Goal: Task Accomplishment & Management: Complete application form

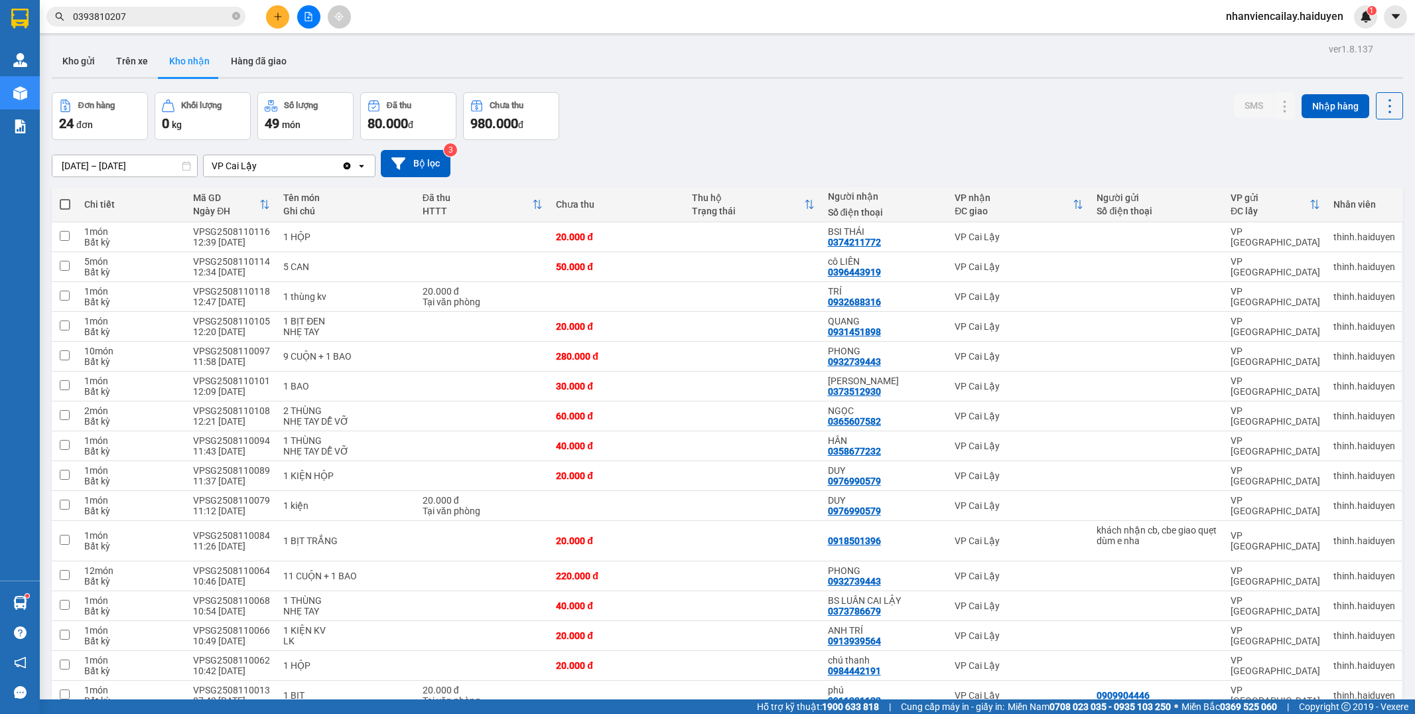
drag, startPoint x: 0, startPoint y: 0, endPoint x: 210, endPoint y: 11, distance: 209.9
click at [233, 17] on icon "close-circle" at bounding box center [236, 16] width 8 height 8
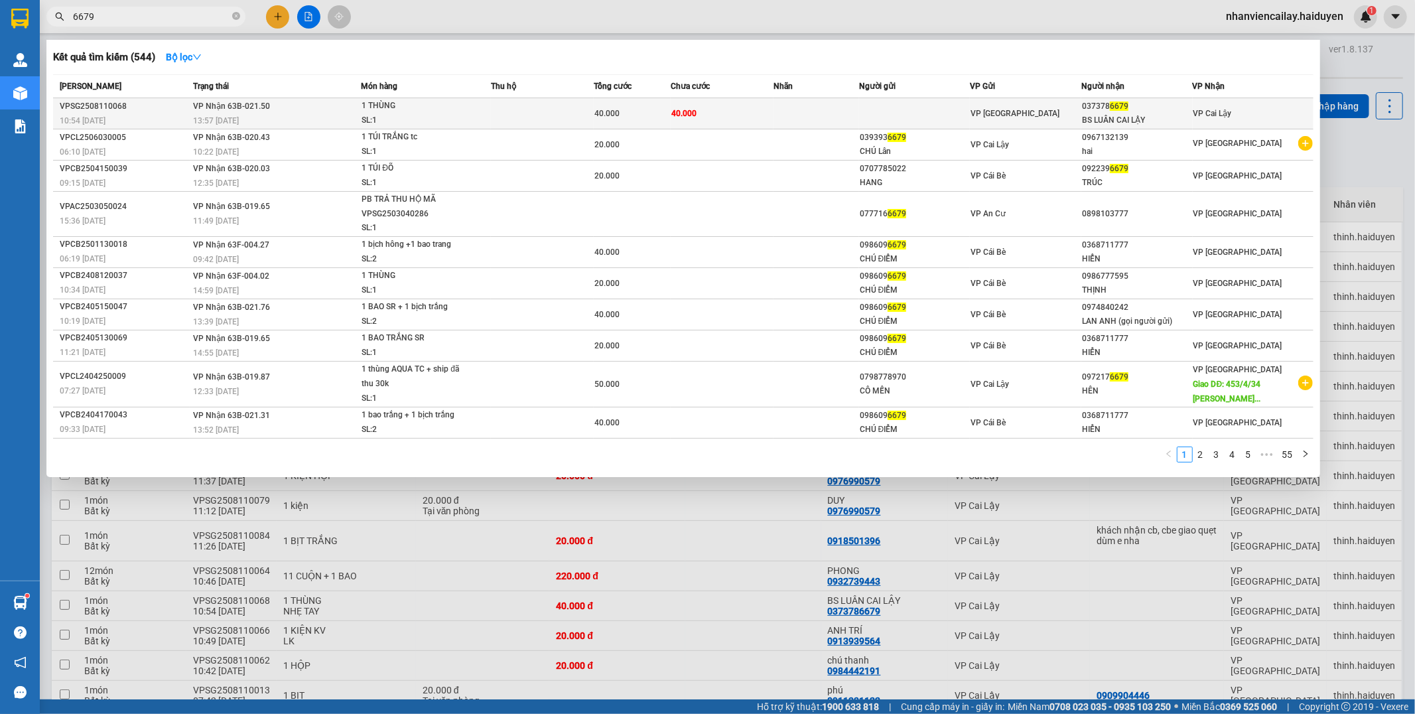
type input "6679"
click at [753, 111] on td "40.000" at bounding box center [721, 113] width 103 height 31
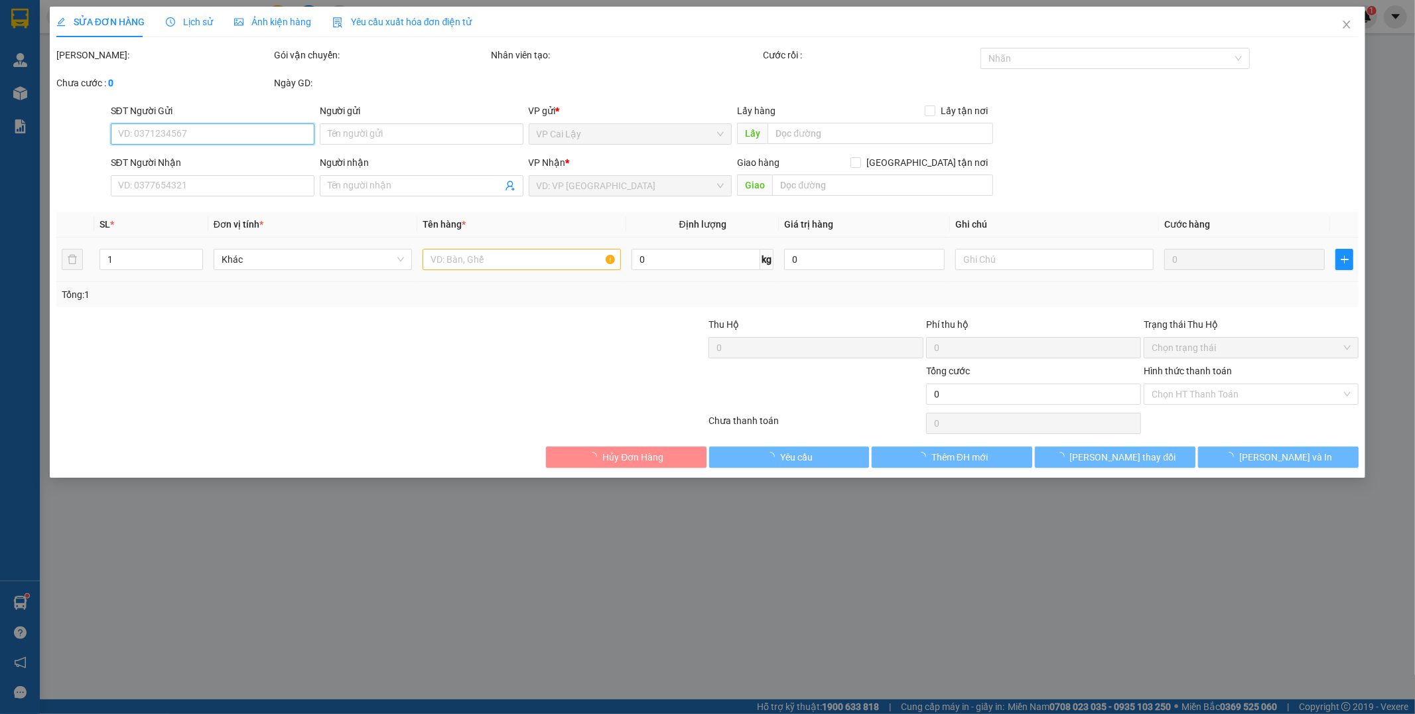
type input "0373786679"
type input "BS LUÂN CAI LẬY"
type input "40.000"
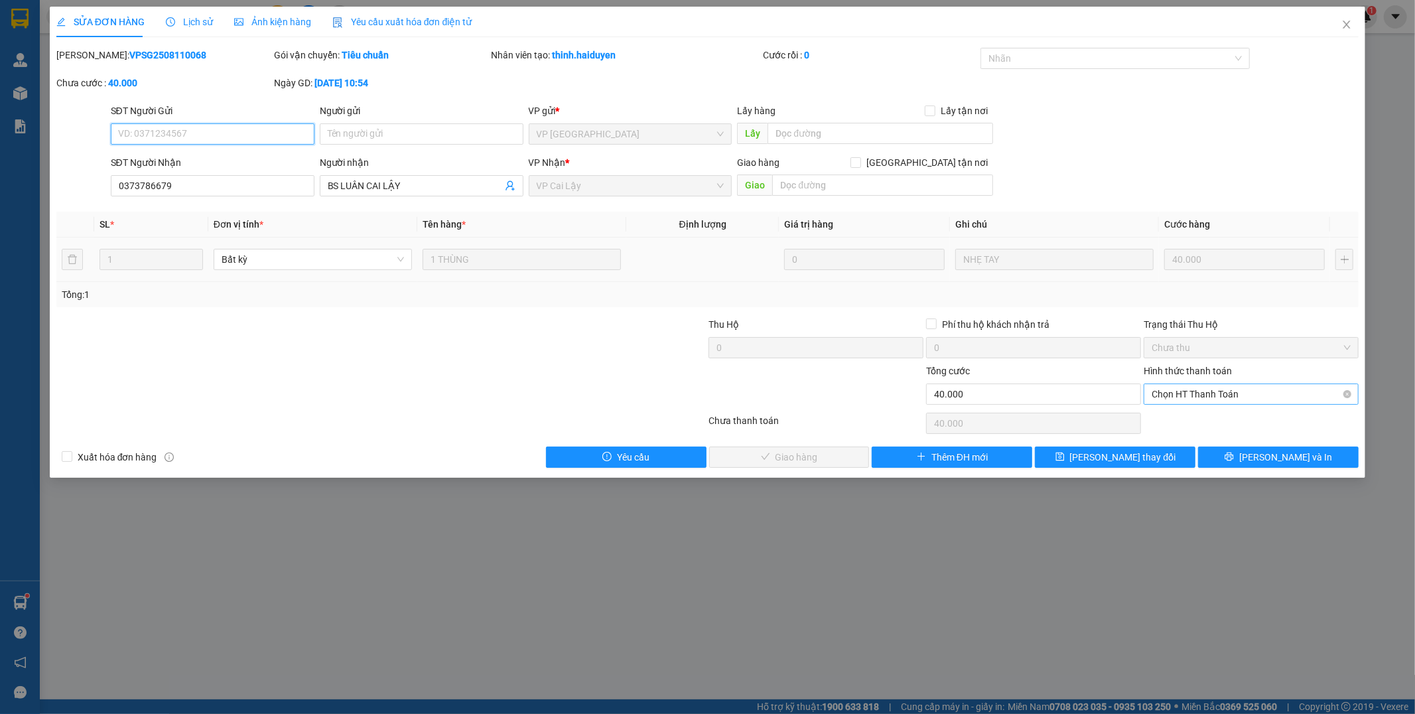
click at [1188, 395] on span "Chọn HT Thanh Toán" at bounding box center [1250, 394] width 199 height 20
click at [1182, 418] on div "Tại văn phòng" at bounding box center [1251, 420] width 199 height 15
type input "0"
click at [786, 456] on span "[PERSON_NAME] và Giao hàng" at bounding box center [797, 457] width 127 height 15
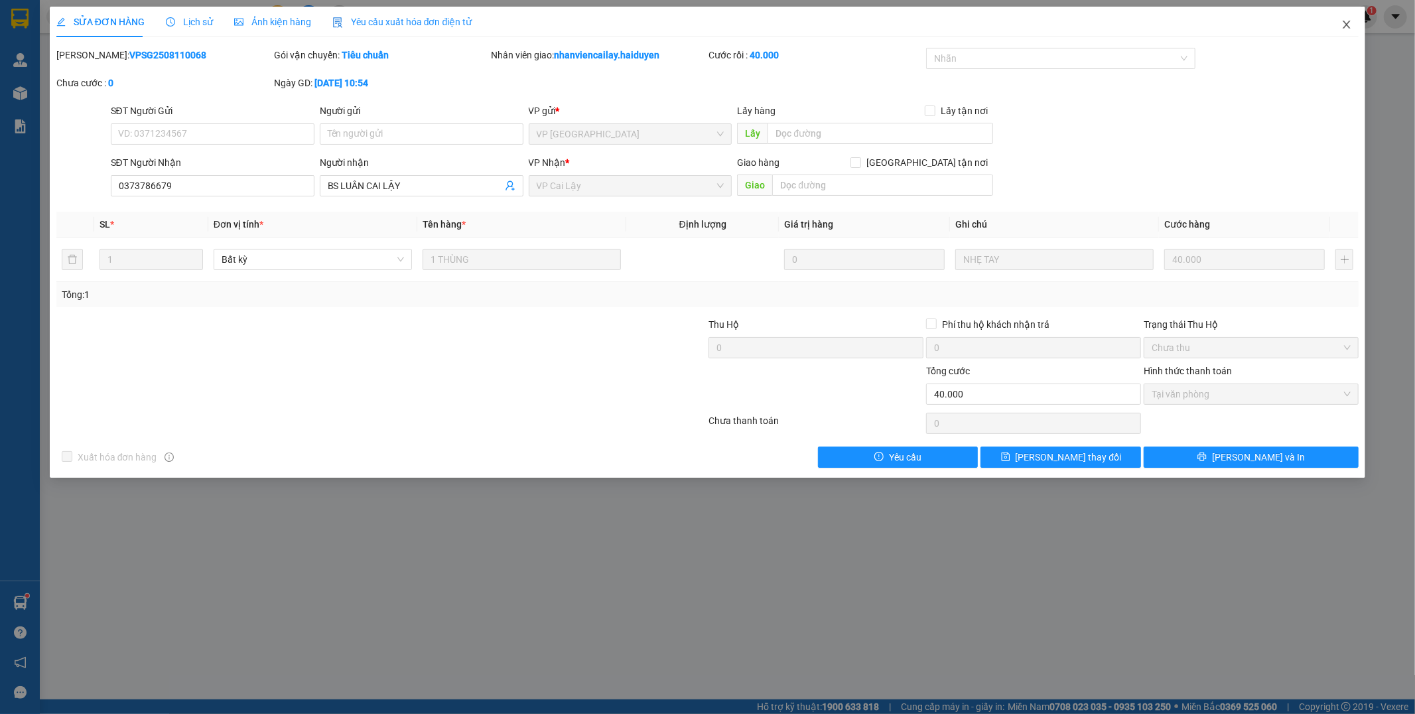
click at [1349, 23] on icon "close" at bounding box center [1346, 25] width 7 height 8
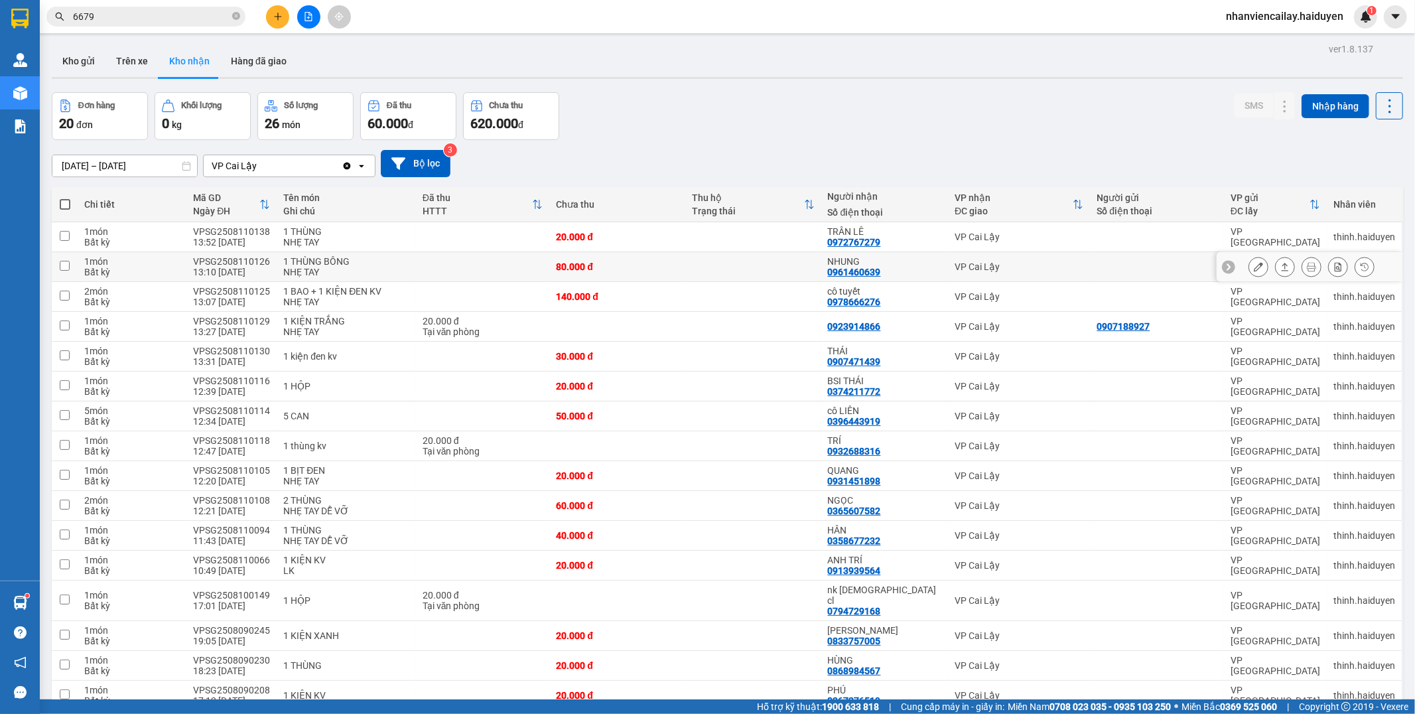
click at [1249, 273] on button at bounding box center [1258, 266] width 19 height 23
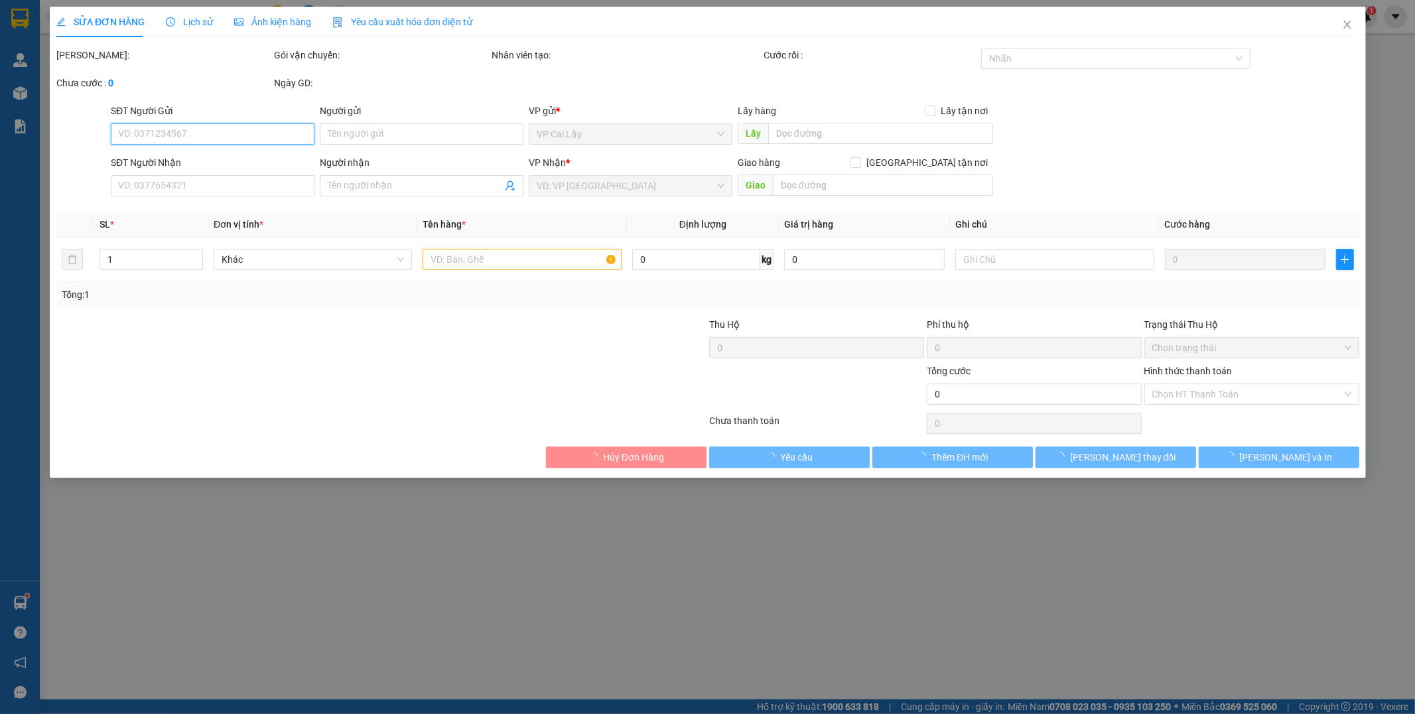
type input "0961460639"
type input "NHUNG"
type input "80.000"
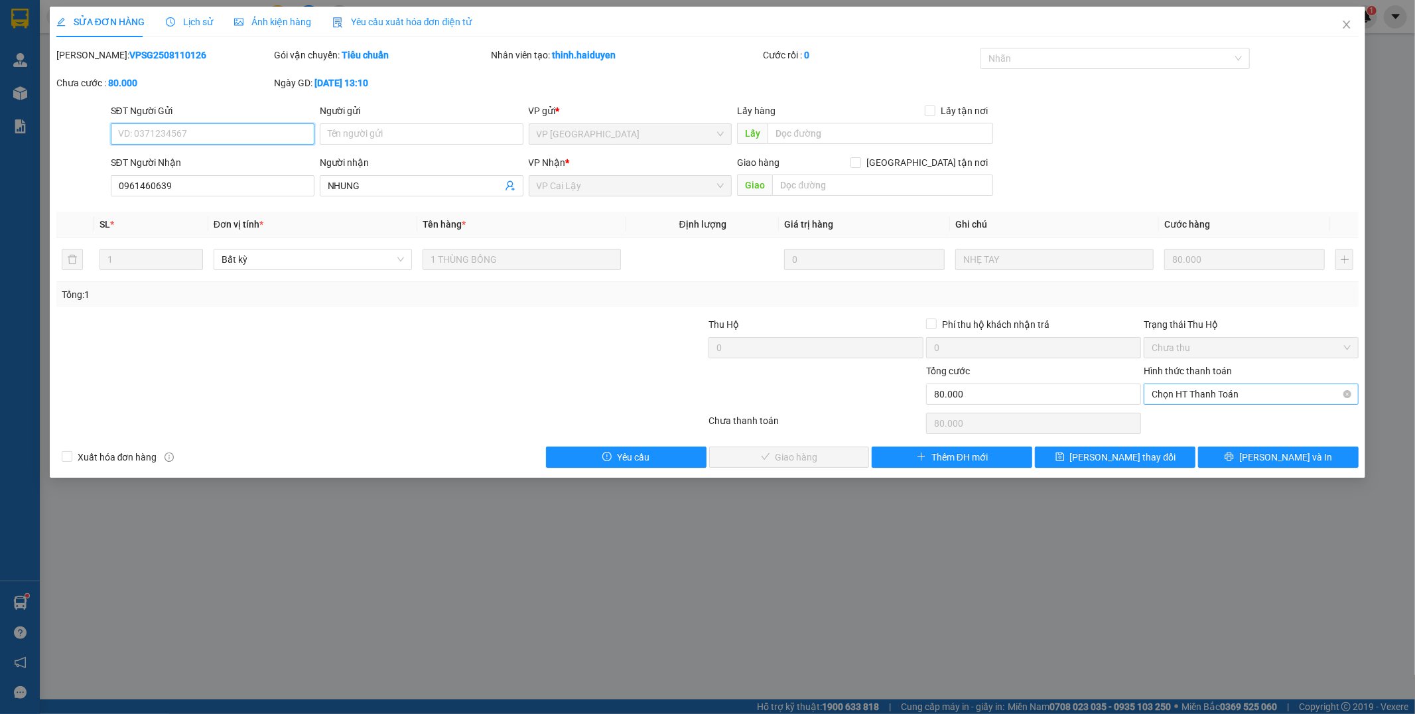
click at [1194, 397] on span "Chọn HT Thanh Toán" at bounding box center [1250, 394] width 199 height 20
click at [1192, 424] on div "Tại văn phòng" at bounding box center [1251, 420] width 199 height 15
type input "0"
click at [789, 462] on span "[PERSON_NAME] và Giao hàng" at bounding box center [797, 457] width 127 height 15
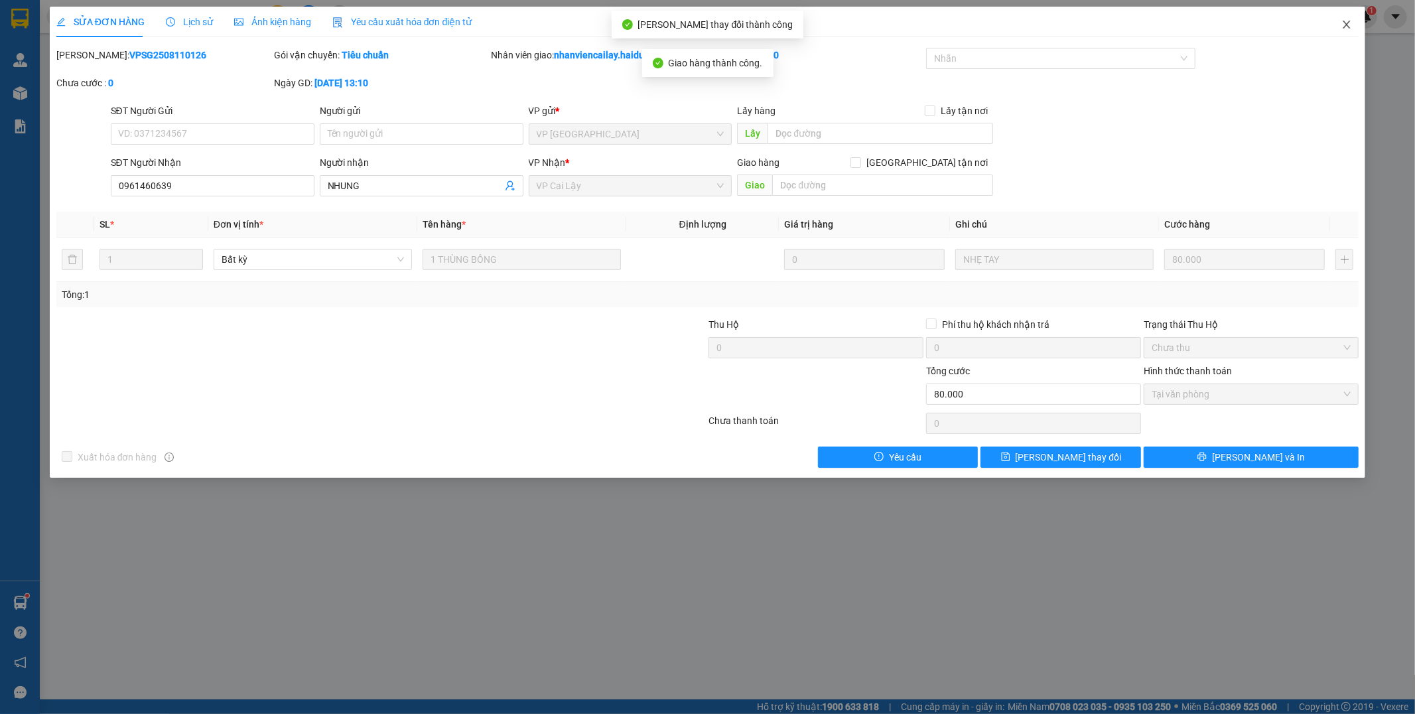
click at [1344, 24] on icon "close" at bounding box center [1346, 24] width 11 height 11
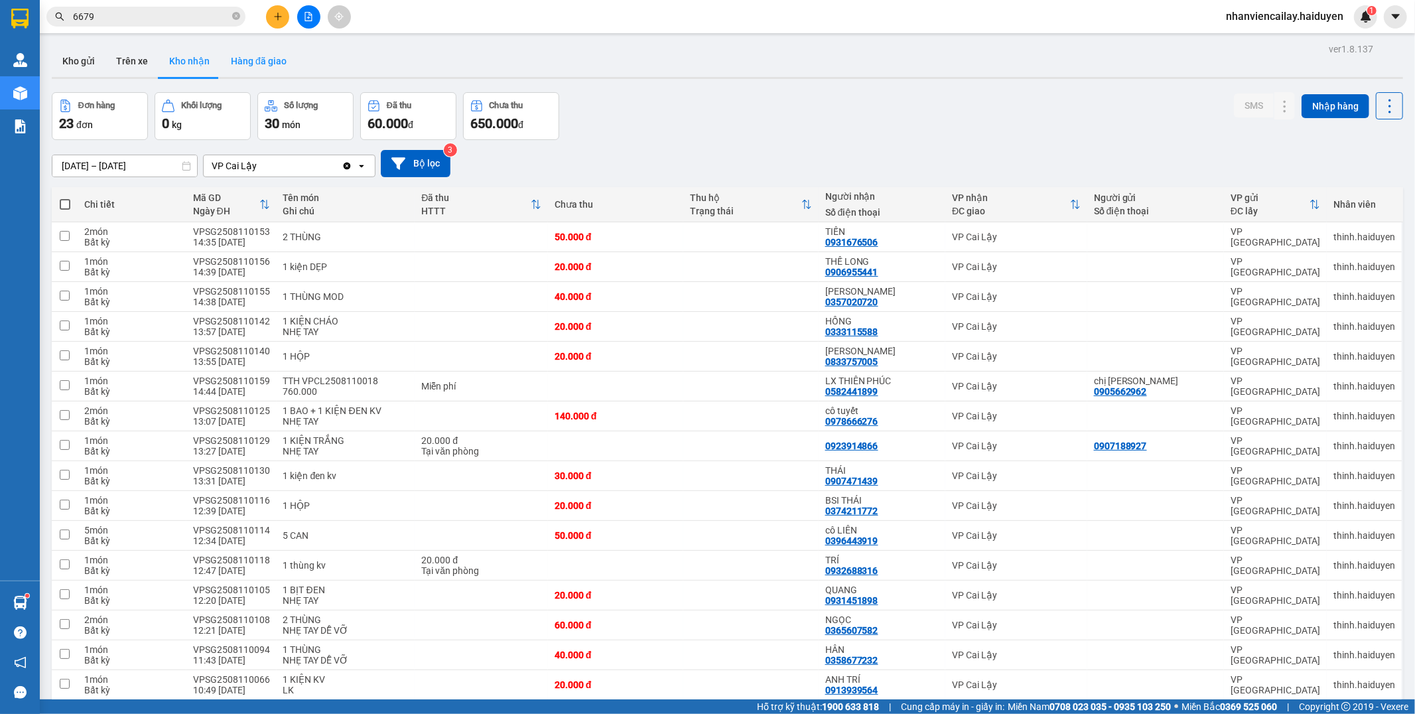
click at [264, 62] on button "Hàng đã giao" at bounding box center [258, 61] width 77 height 32
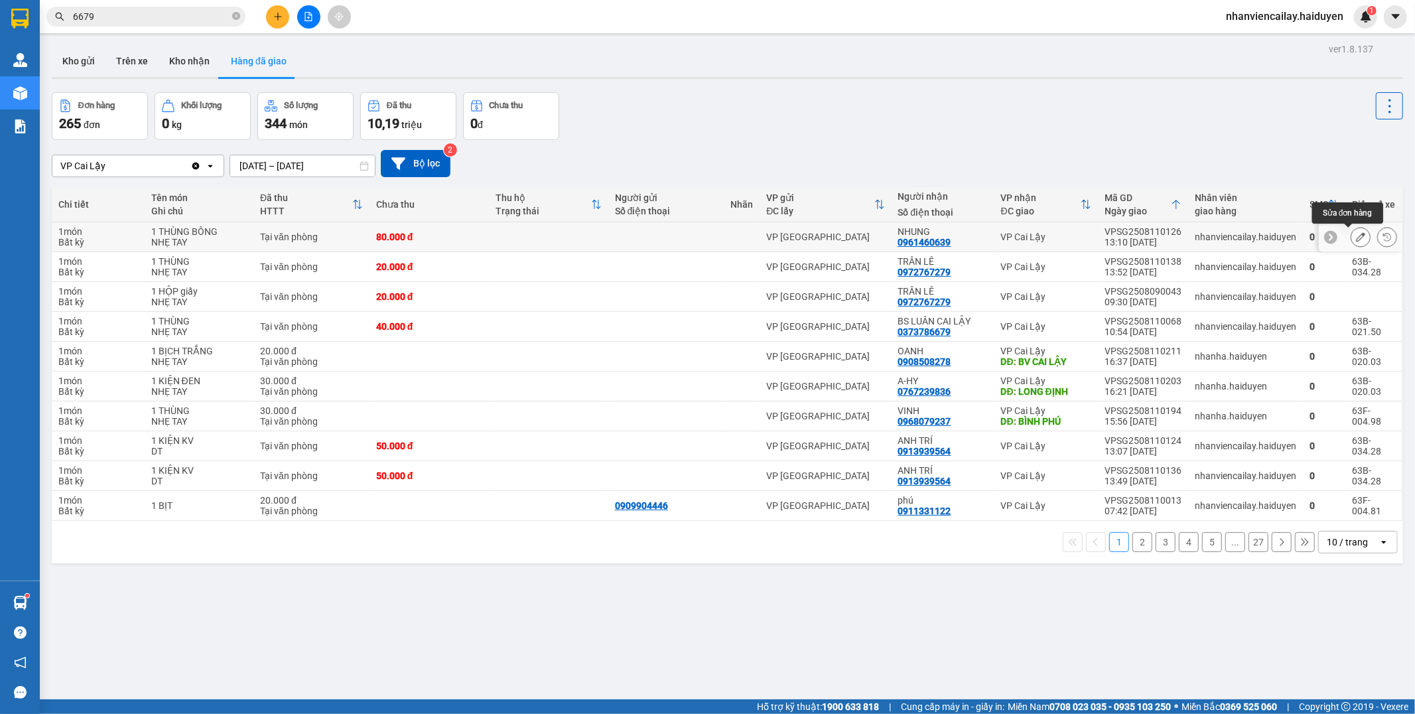
click at [1356, 234] on icon at bounding box center [1360, 236] width 9 height 9
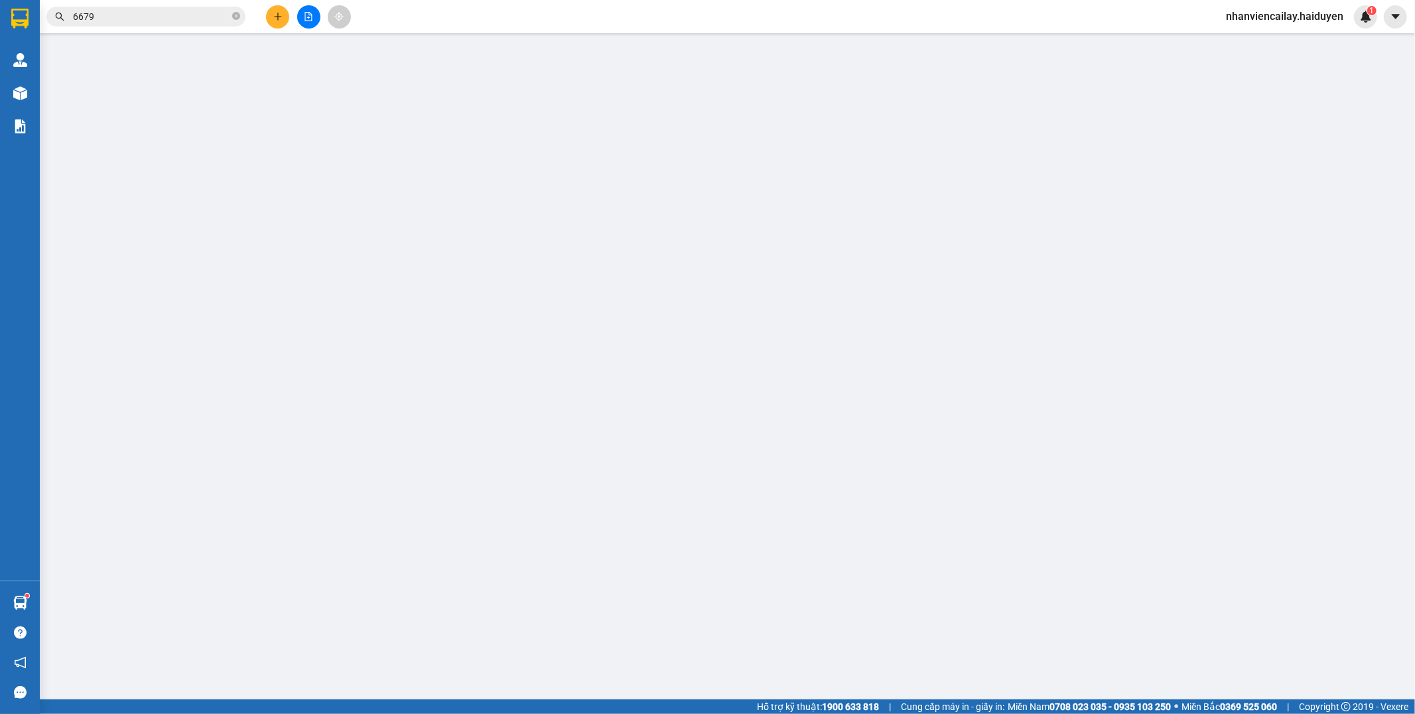
type input "0961460639"
type input "NHUNG"
type input "80.000"
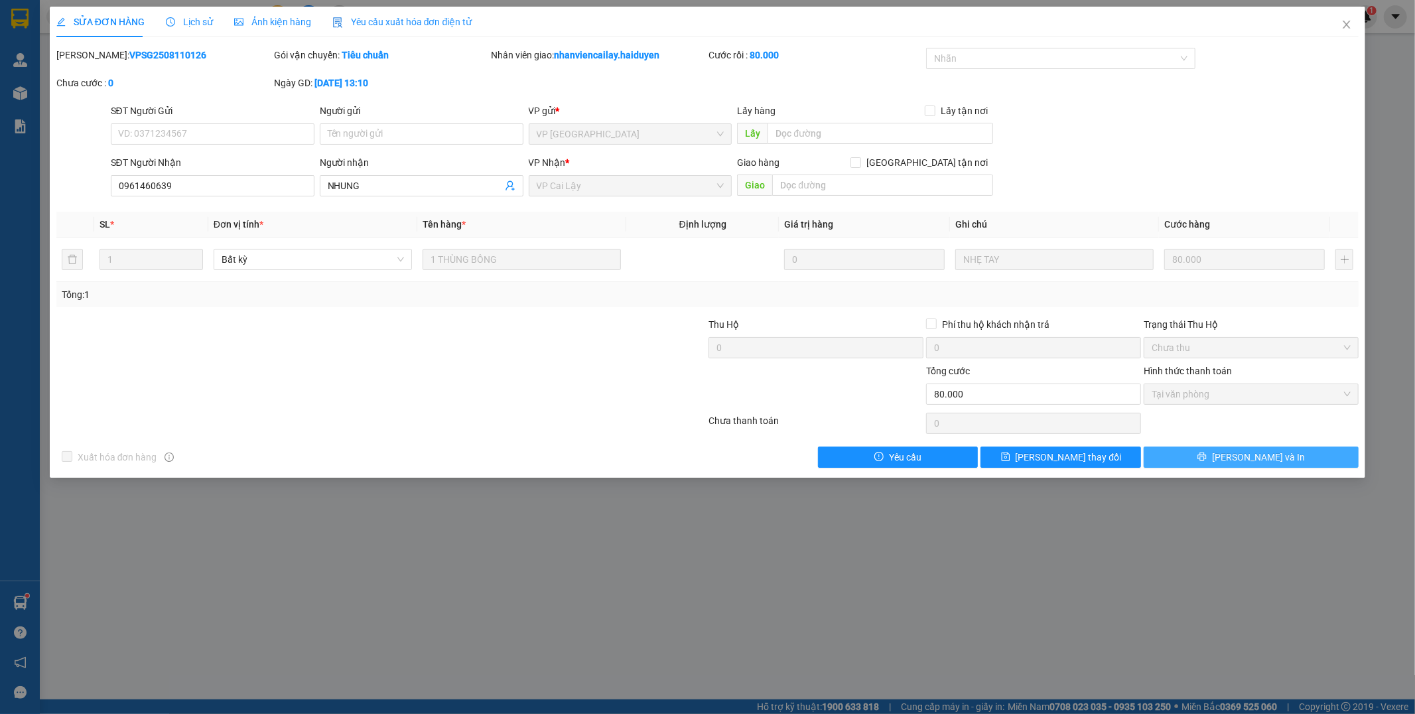
click at [1224, 454] on button "[PERSON_NAME] và In" at bounding box center [1250, 456] width 215 height 21
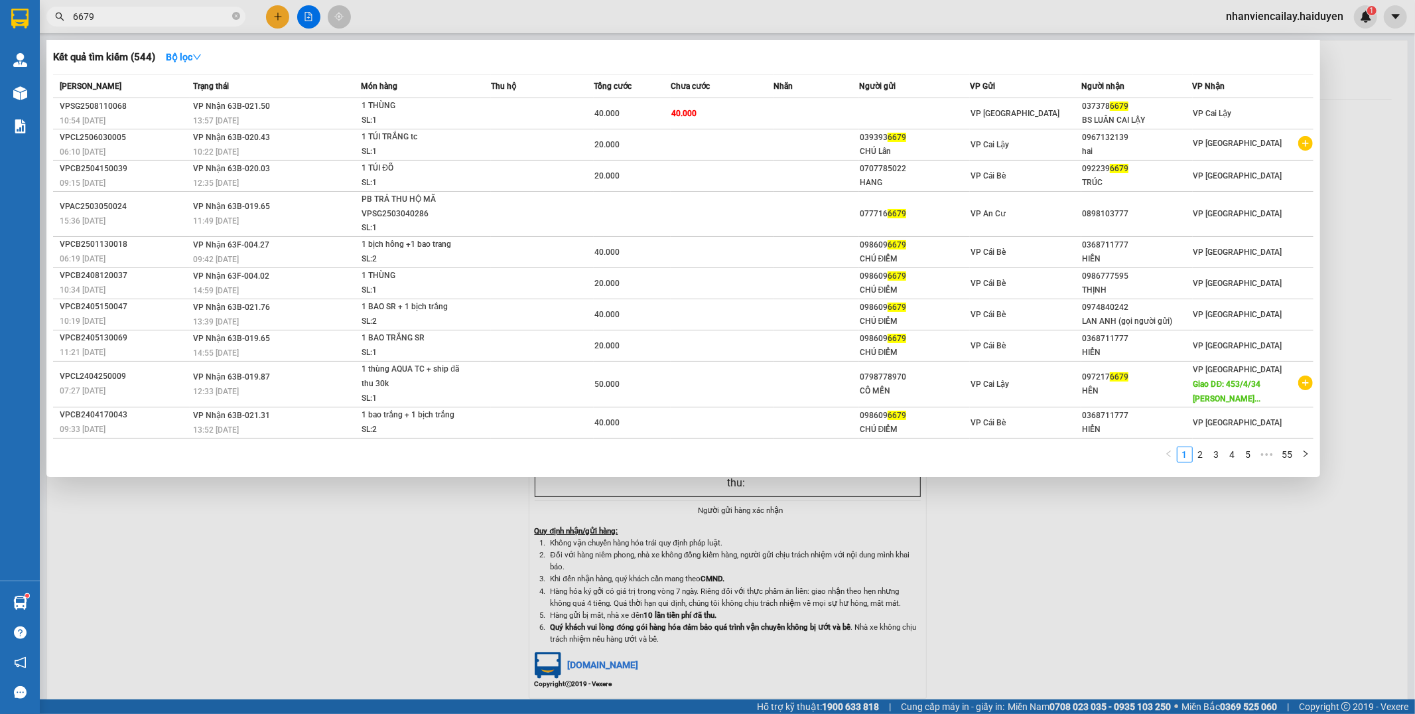
click at [231, 16] on span "6679" at bounding box center [145, 17] width 199 height 20
click at [233, 16] on icon "close-circle" at bounding box center [236, 16] width 8 height 8
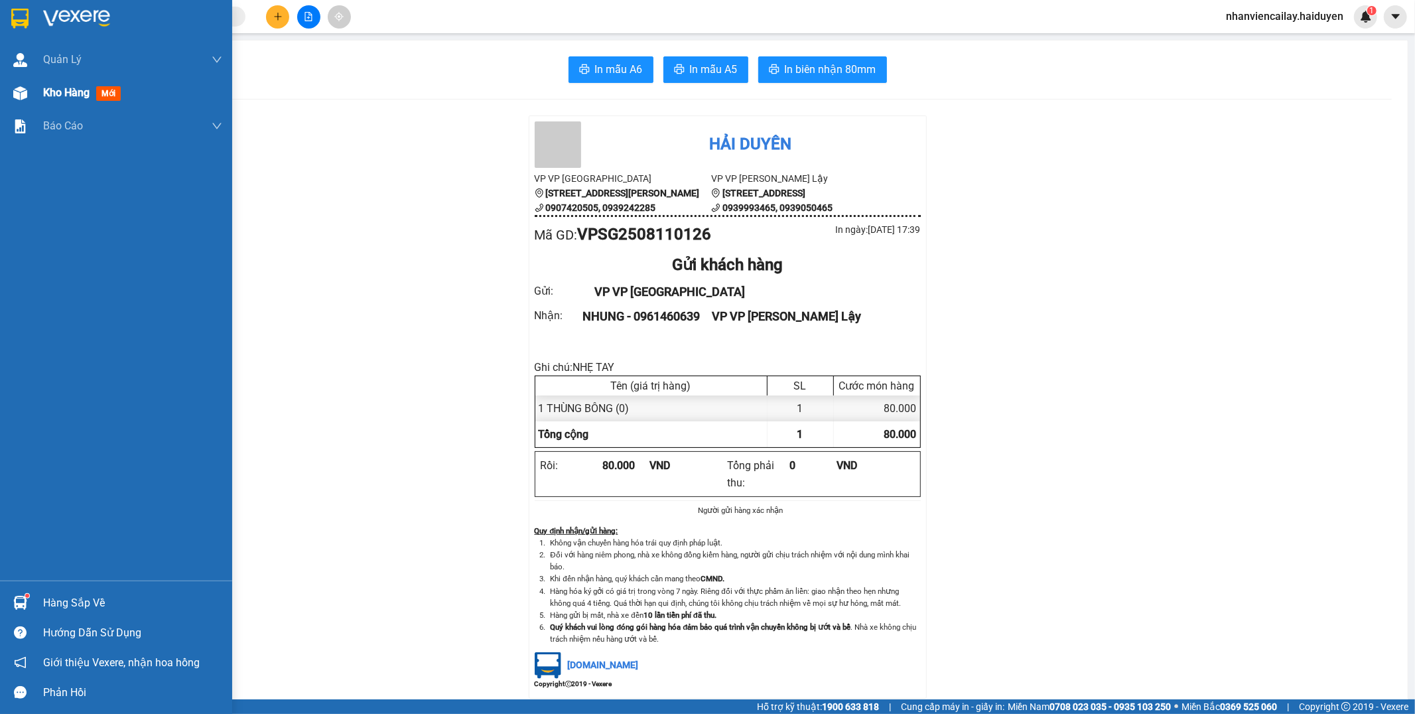
click at [37, 85] on div "Kho hàng mới" at bounding box center [116, 92] width 232 height 33
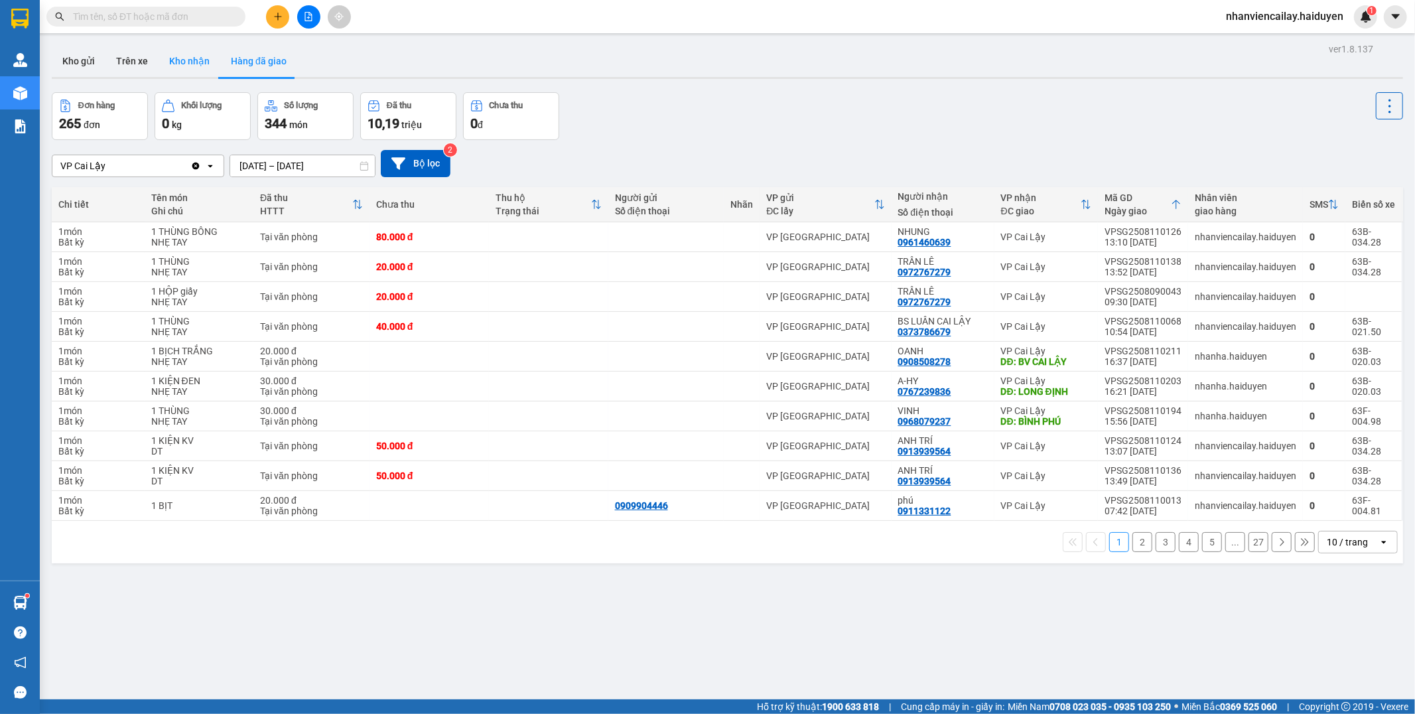
click at [178, 64] on button "Kho nhận" at bounding box center [189, 61] width 62 height 32
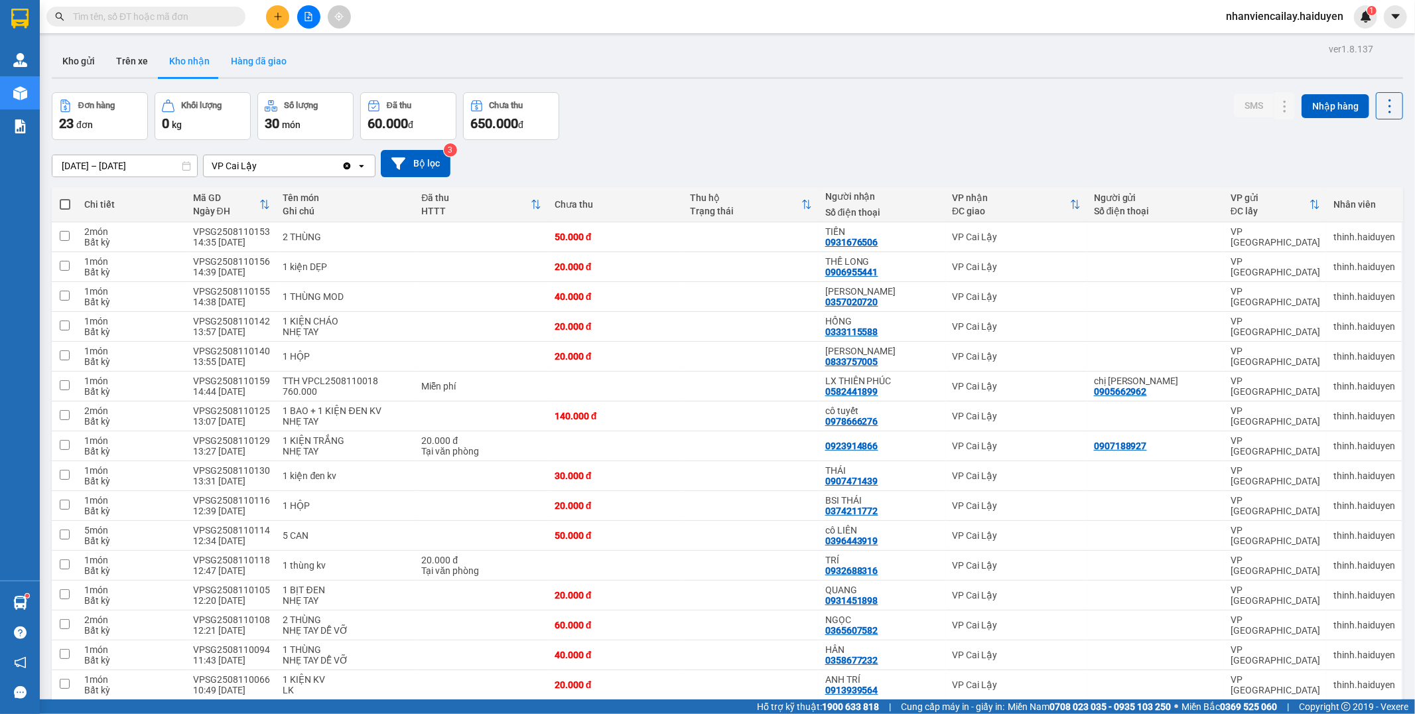
click at [233, 52] on button "Hàng đã giao" at bounding box center [258, 61] width 77 height 32
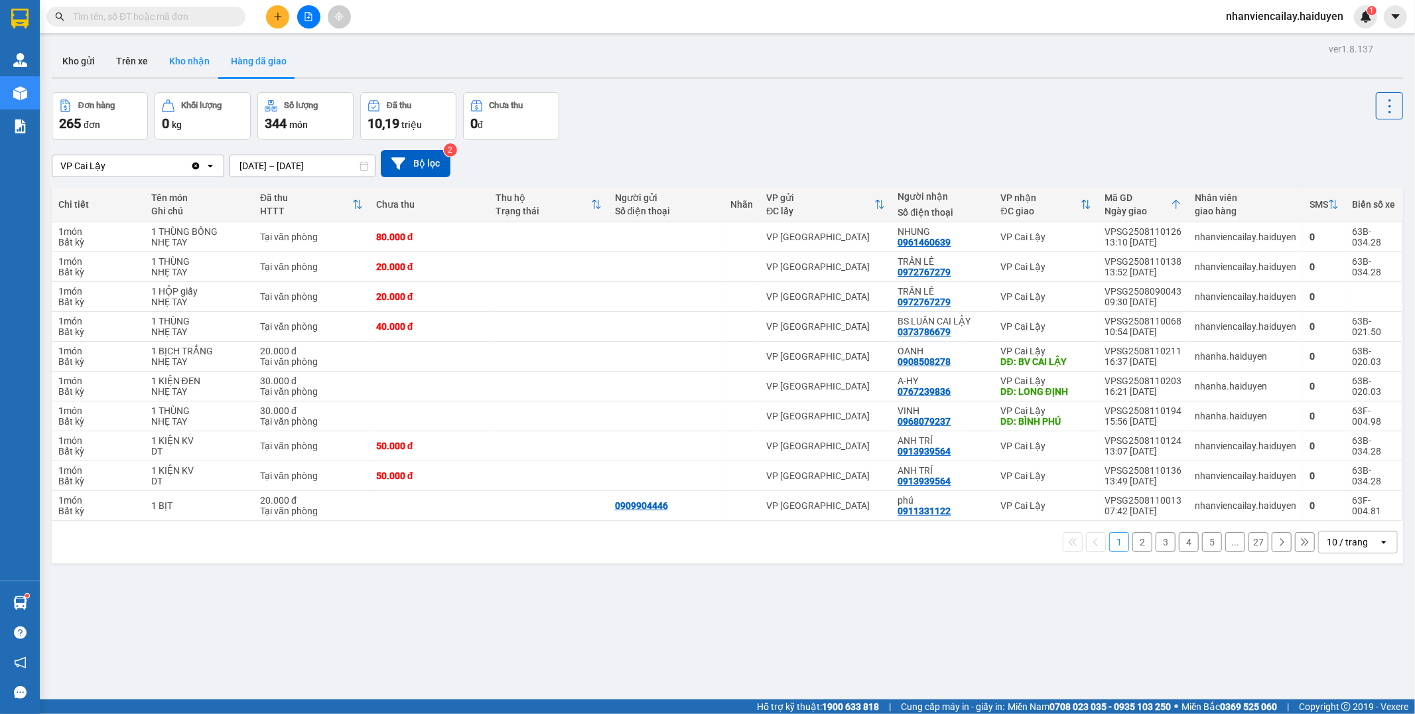
click at [176, 66] on button "Kho nhận" at bounding box center [189, 61] width 62 height 32
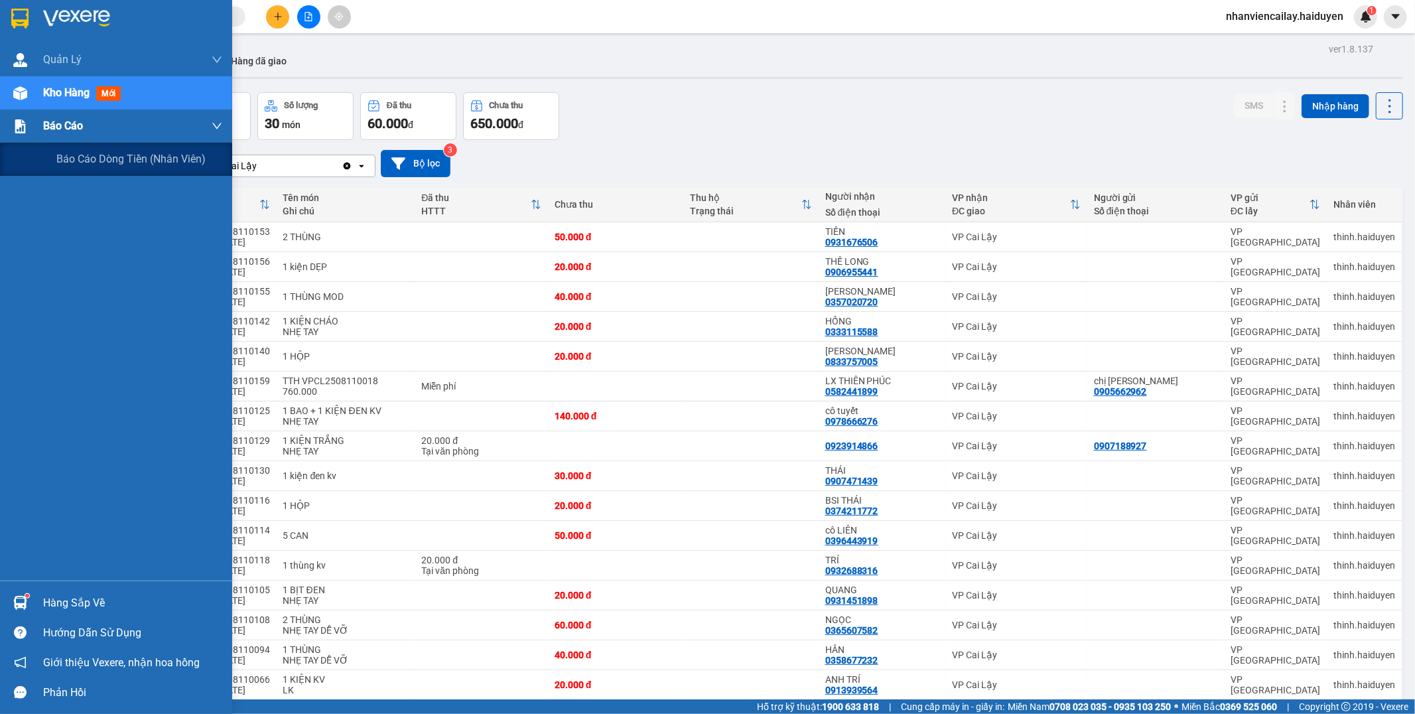
click at [44, 123] on span "Báo cáo" at bounding box center [63, 125] width 40 height 17
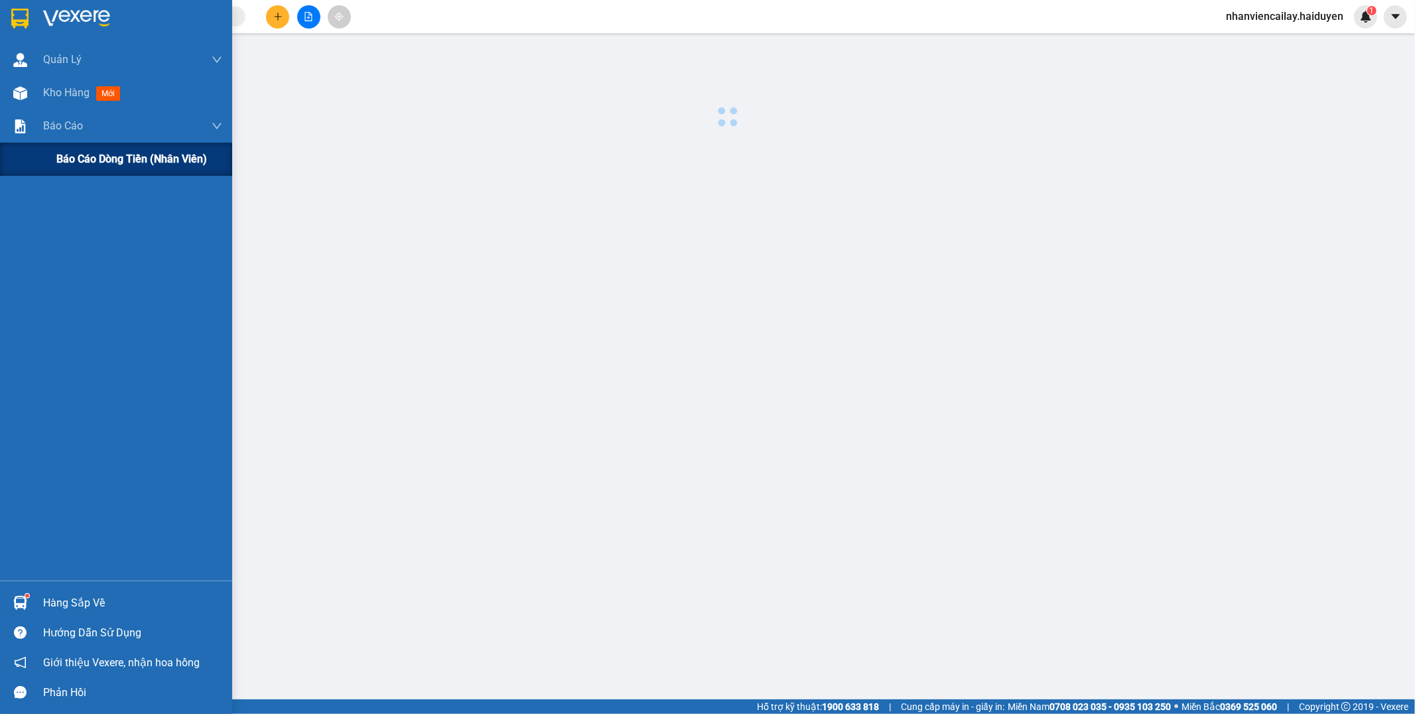
click at [56, 160] on span "Báo cáo dòng tiền (nhân viên)" at bounding box center [131, 159] width 151 height 17
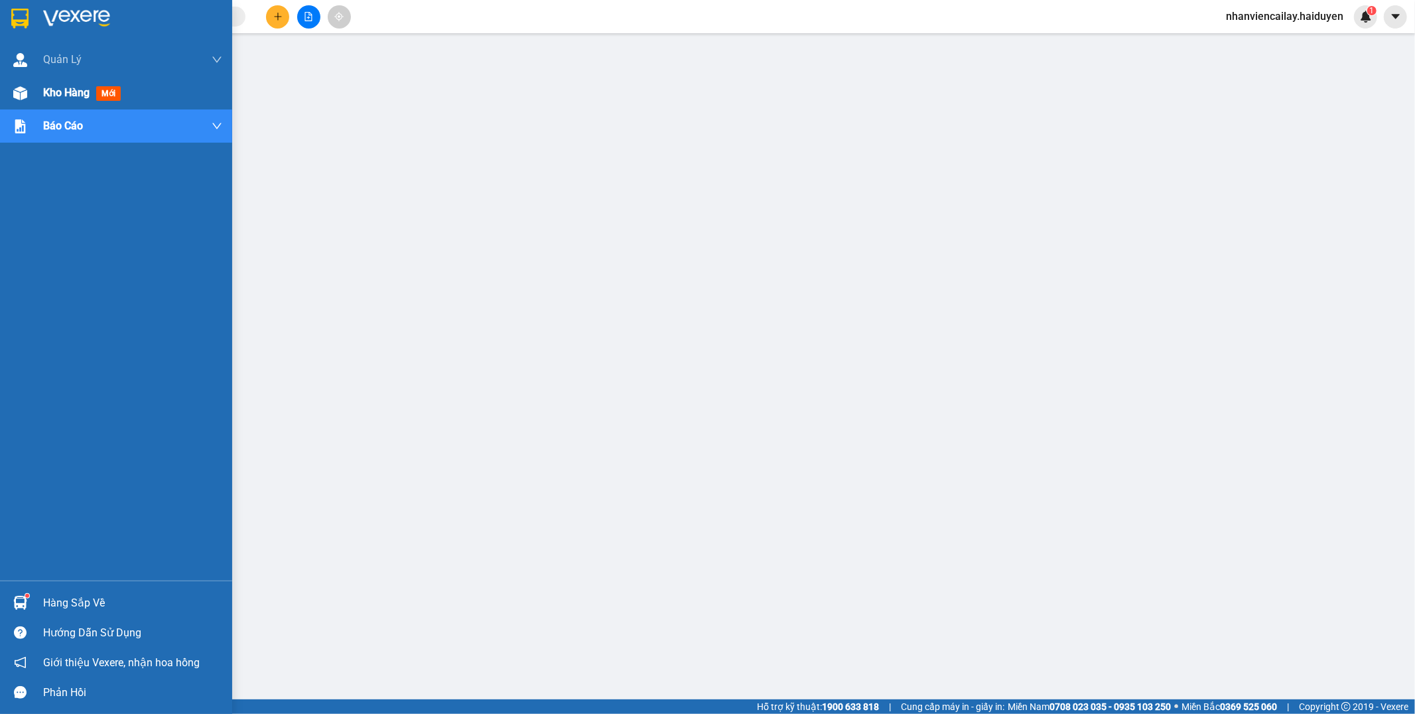
click at [11, 101] on div at bounding box center [20, 93] width 23 height 23
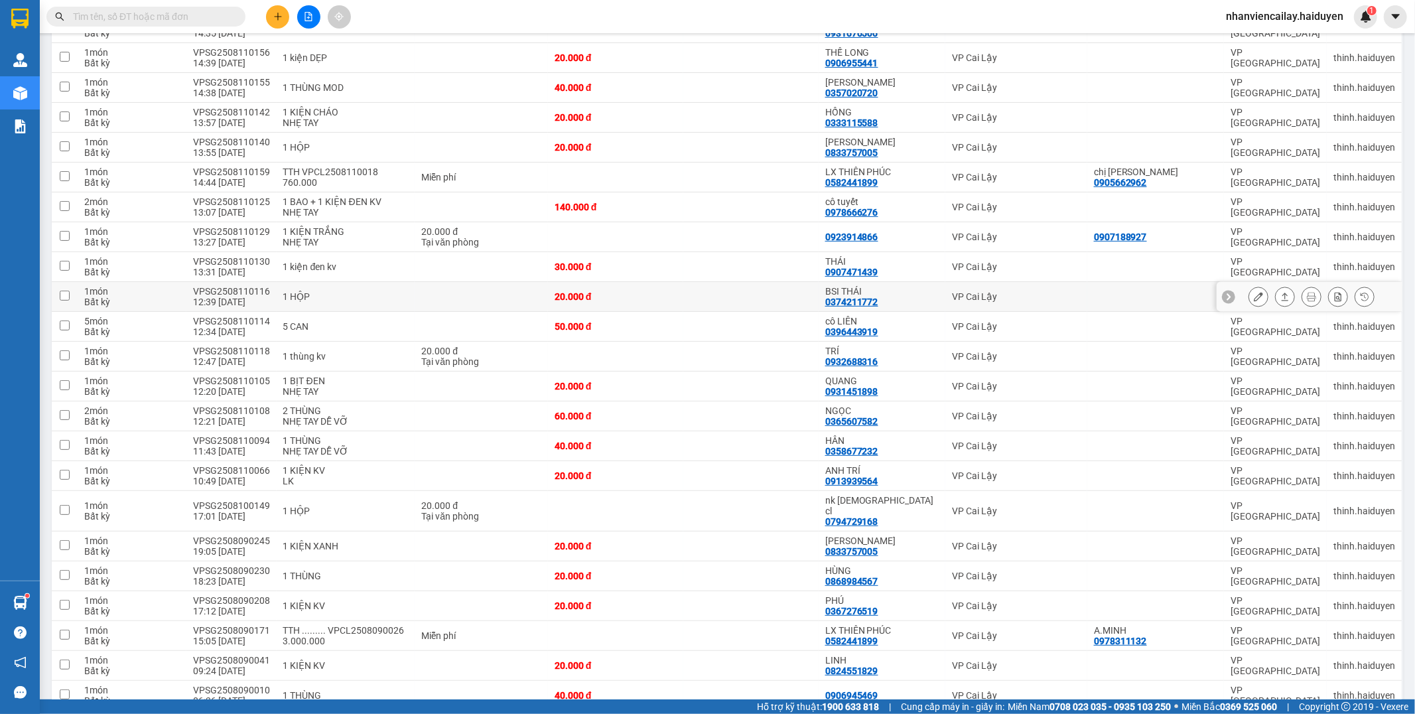
scroll to position [221, 0]
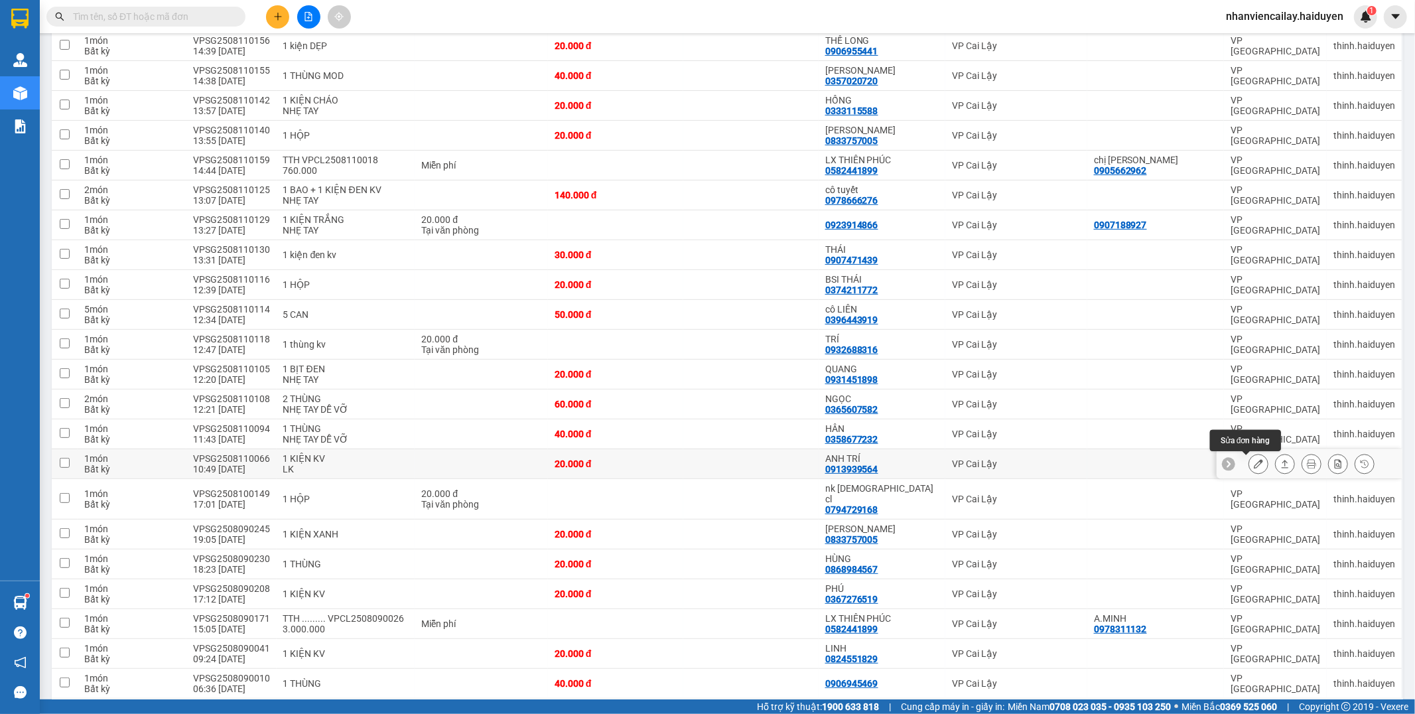
click at [1253, 462] on icon at bounding box center [1257, 463] width 9 height 9
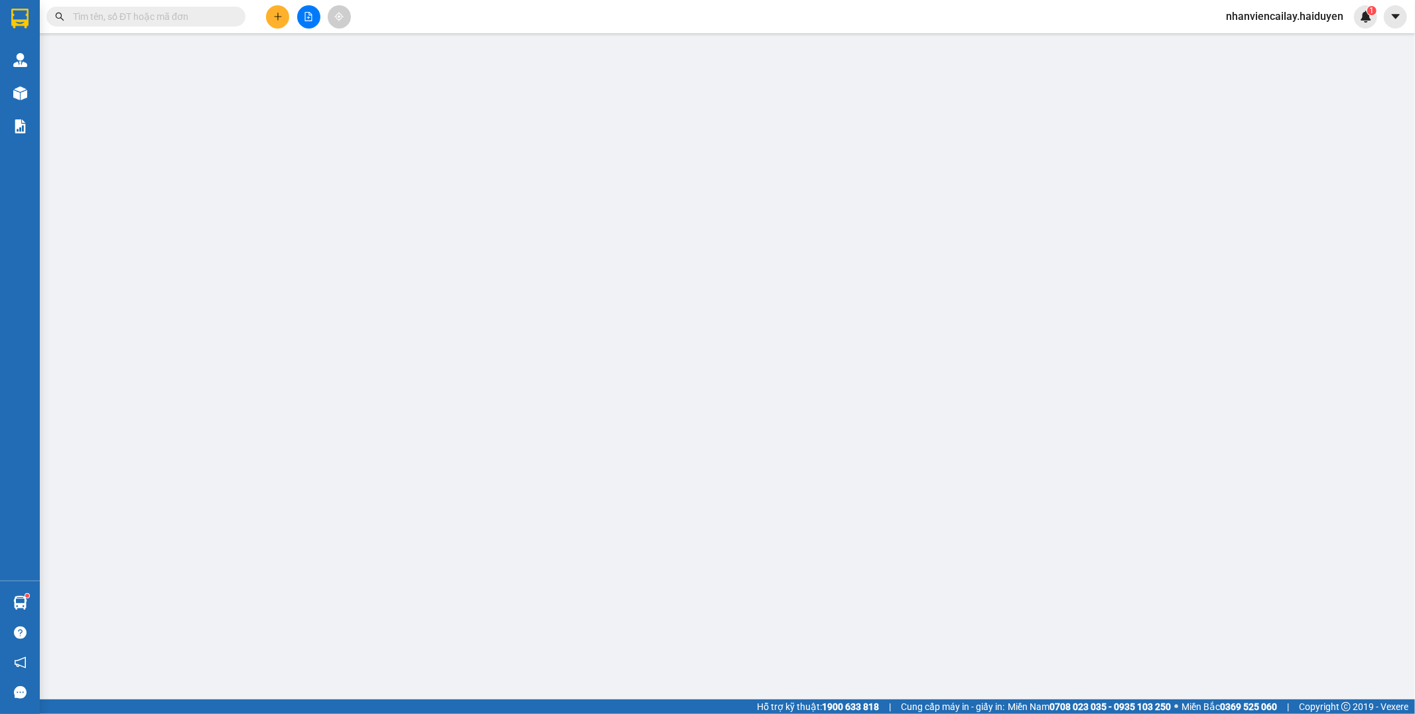
type input "0913939564"
type input "ANH TRÍ"
type input "20.000"
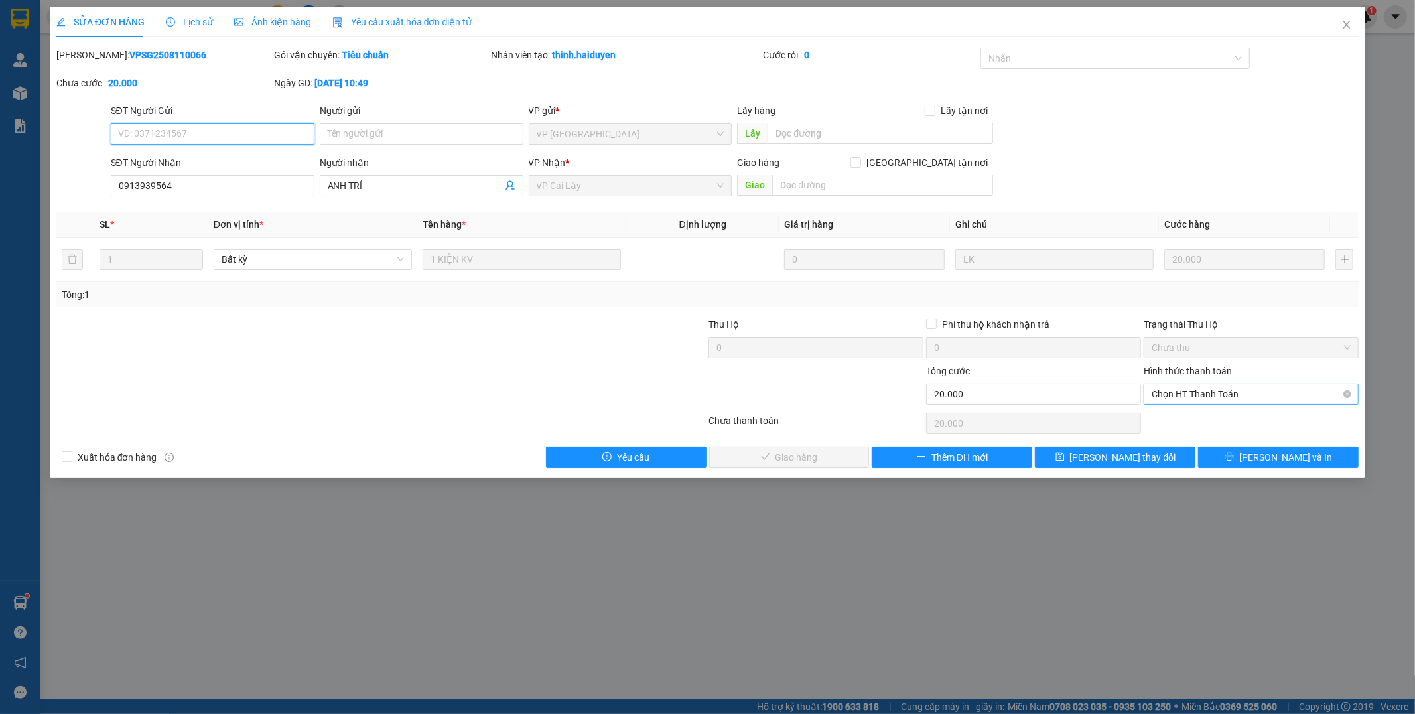
click at [1208, 393] on span "Chọn HT Thanh Toán" at bounding box center [1250, 394] width 199 height 20
click at [1206, 416] on div "Tại văn phòng" at bounding box center [1251, 420] width 199 height 15
type input "0"
click at [811, 454] on span "[PERSON_NAME] và Giao hàng" at bounding box center [797, 457] width 127 height 15
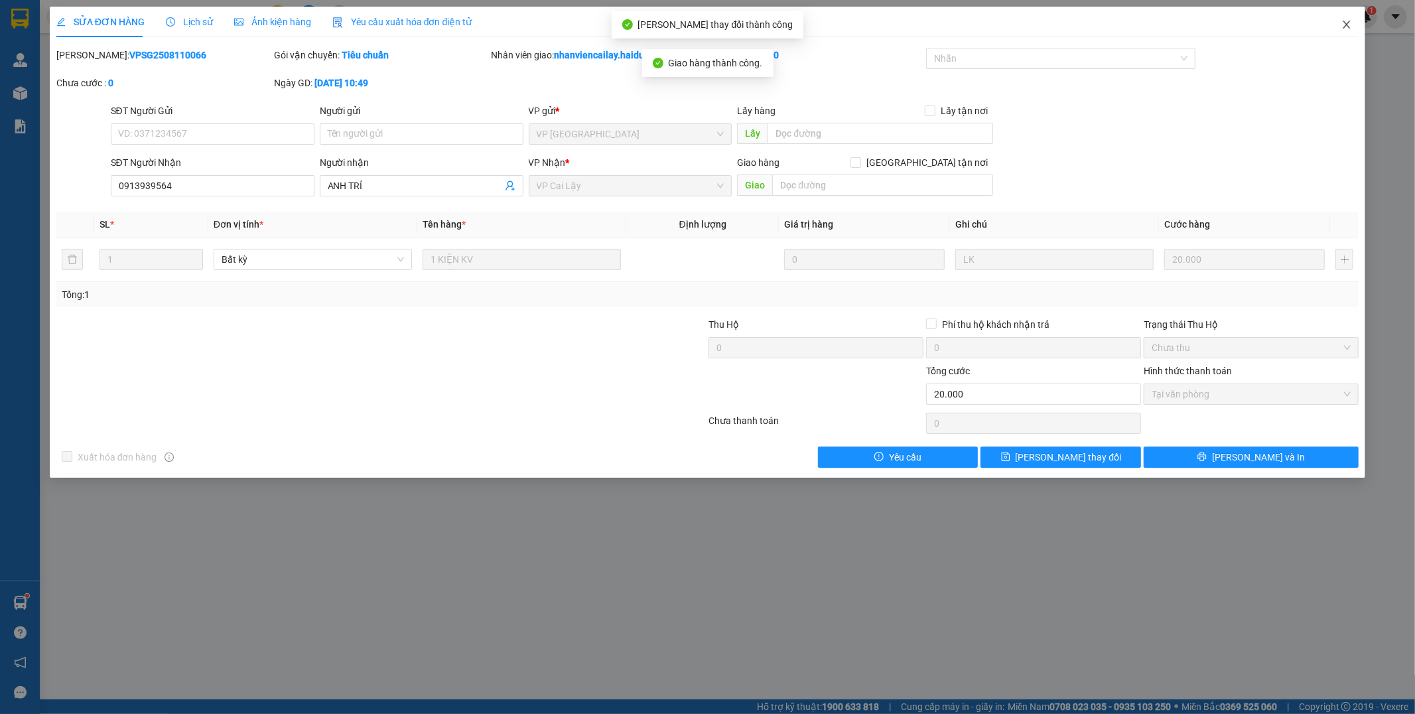
click at [1341, 27] on icon "close" at bounding box center [1346, 24] width 11 height 11
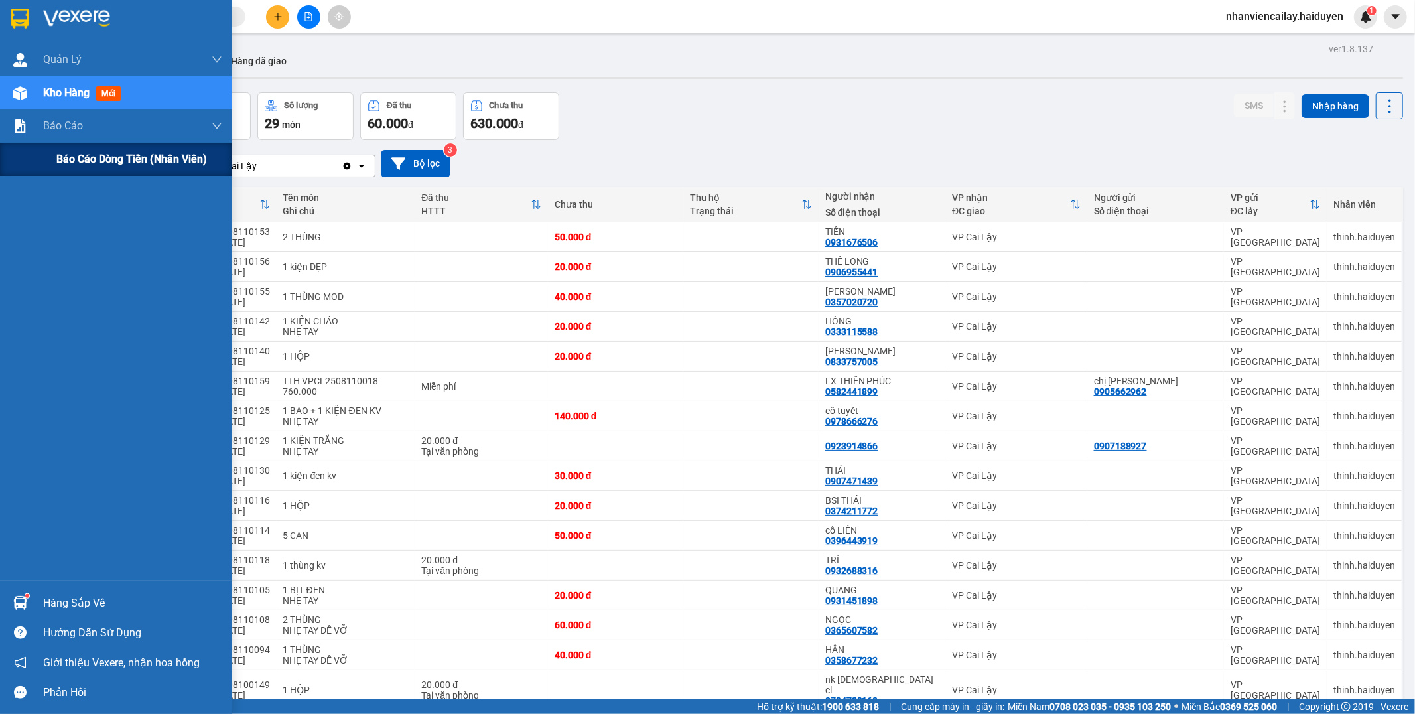
click at [69, 151] on span "Báo cáo dòng tiền (nhân viên)" at bounding box center [131, 159] width 151 height 17
click at [70, 151] on span "Báo cáo dòng tiền (nhân viên)" at bounding box center [131, 159] width 151 height 17
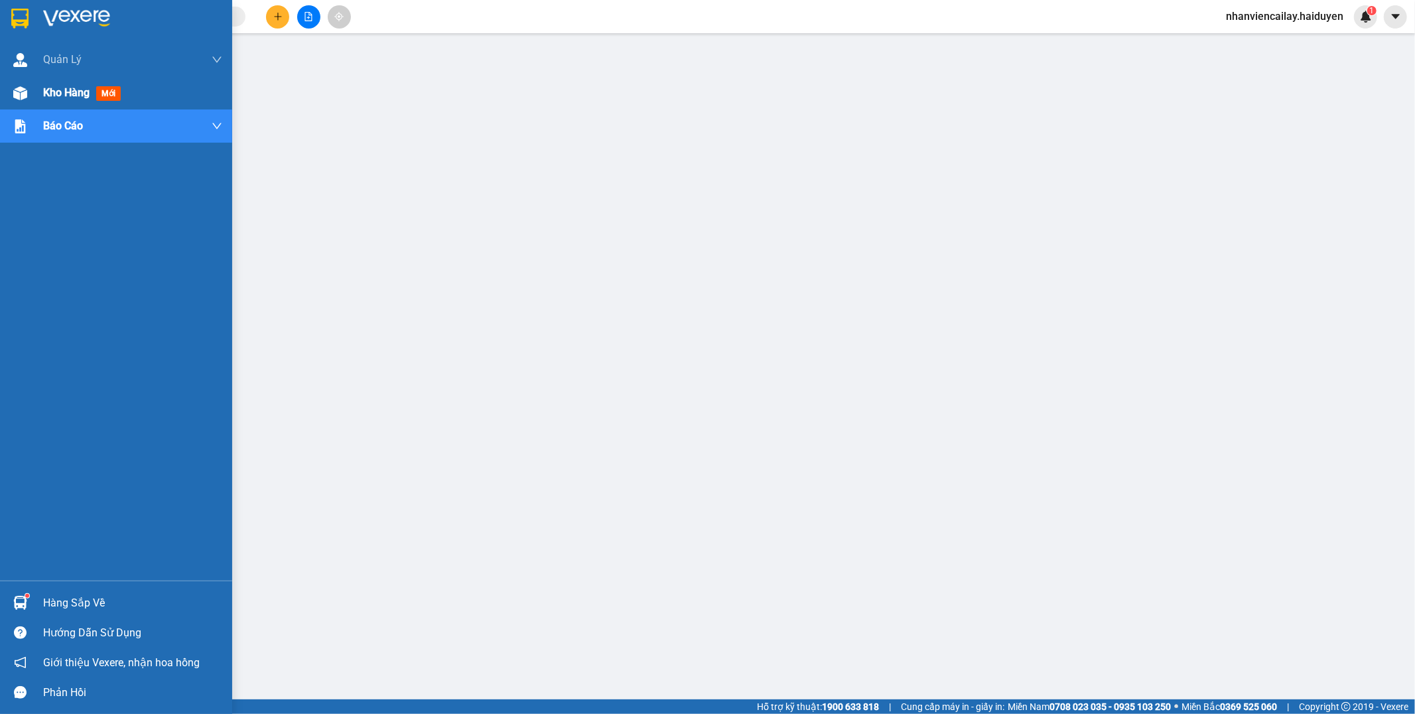
click at [38, 87] on div "Kho hàng mới" at bounding box center [116, 92] width 232 height 33
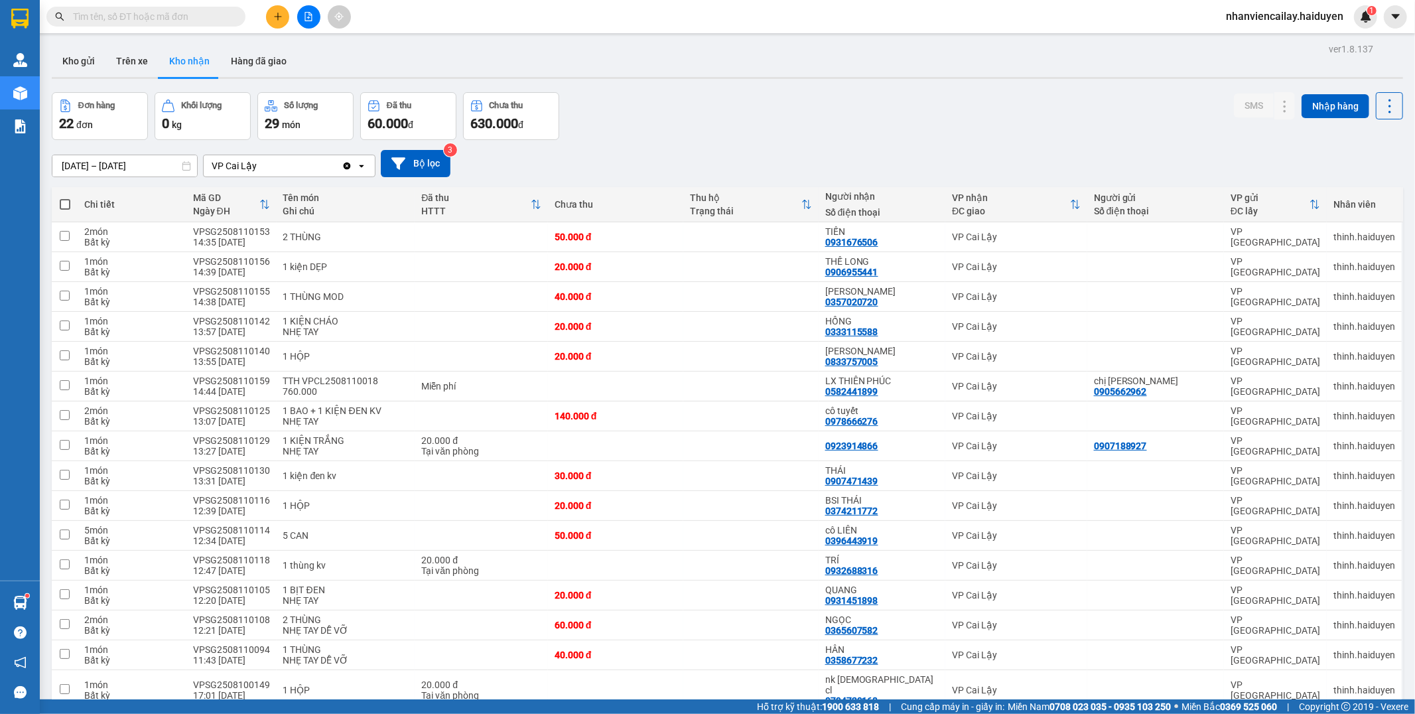
click at [186, 20] on input "text" at bounding box center [151, 16] width 157 height 15
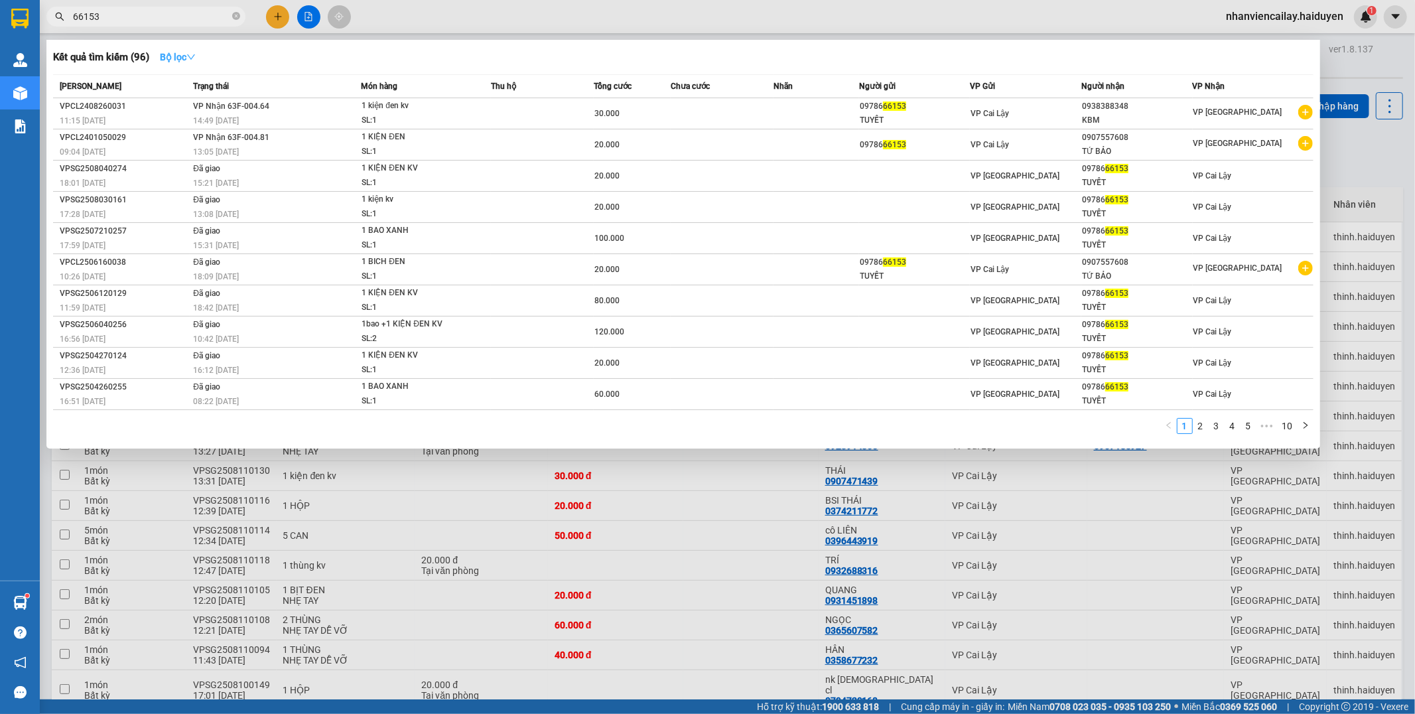
type input "66153"
click at [164, 54] on strong "Bộ lọc" at bounding box center [178, 57] width 36 height 11
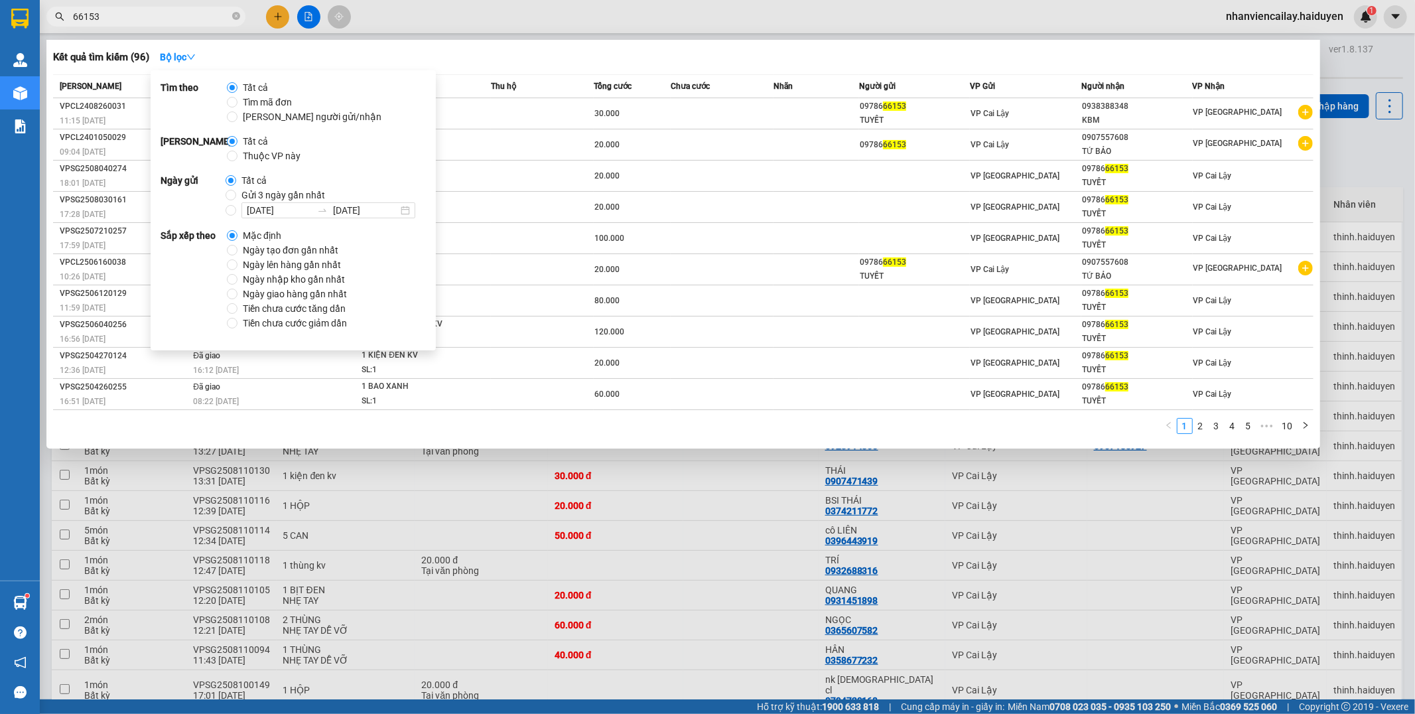
click at [240, 194] on span "Gửi 3 ngày gần nhất" at bounding box center [283, 195] width 94 height 15
click at [236, 194] on input "Gửi 3 ngày gần nhất" at bounding box center [230, 195] width 11 height 11
radio input "true"
radio input "false"
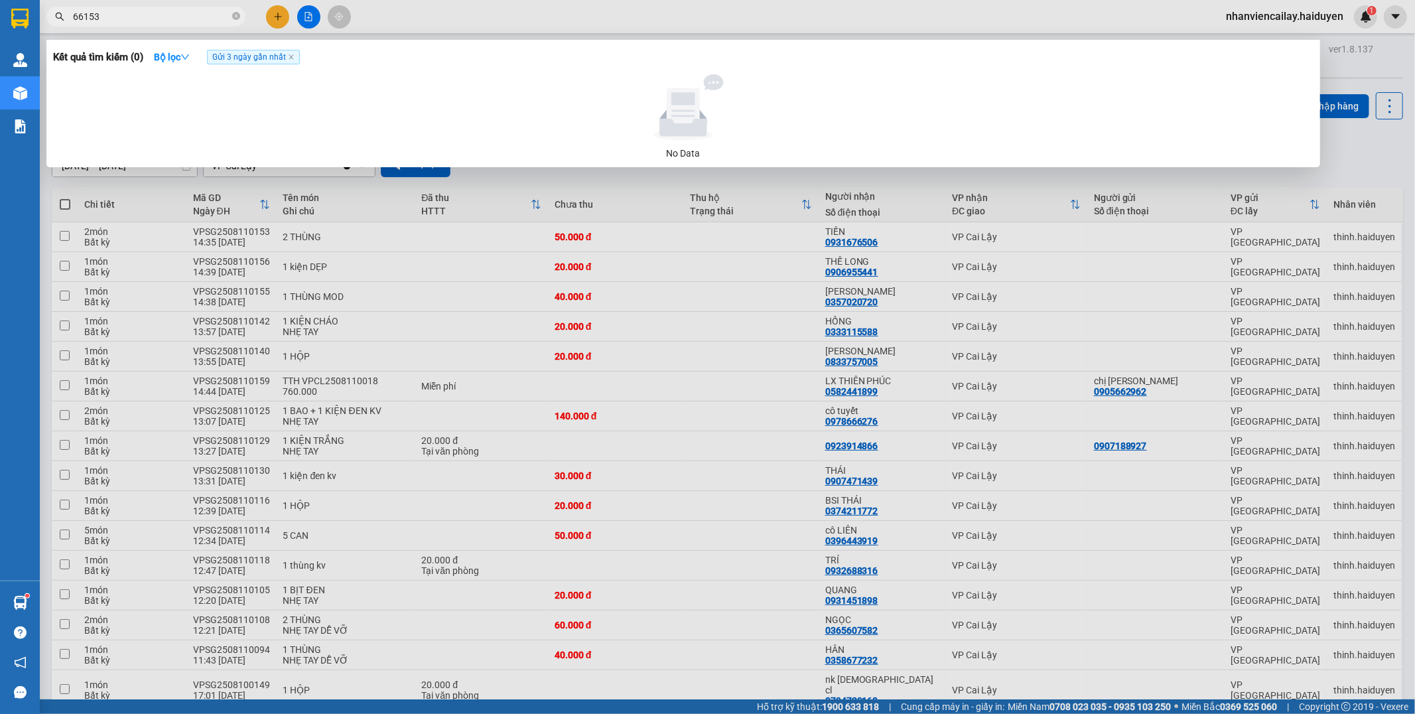
click at [514, 83] on div at bounding box center [682, 107] width 1249 height 66
click at [235, 18] on icon "close-circle" at bounding box center [236, 16] width 8 height 8
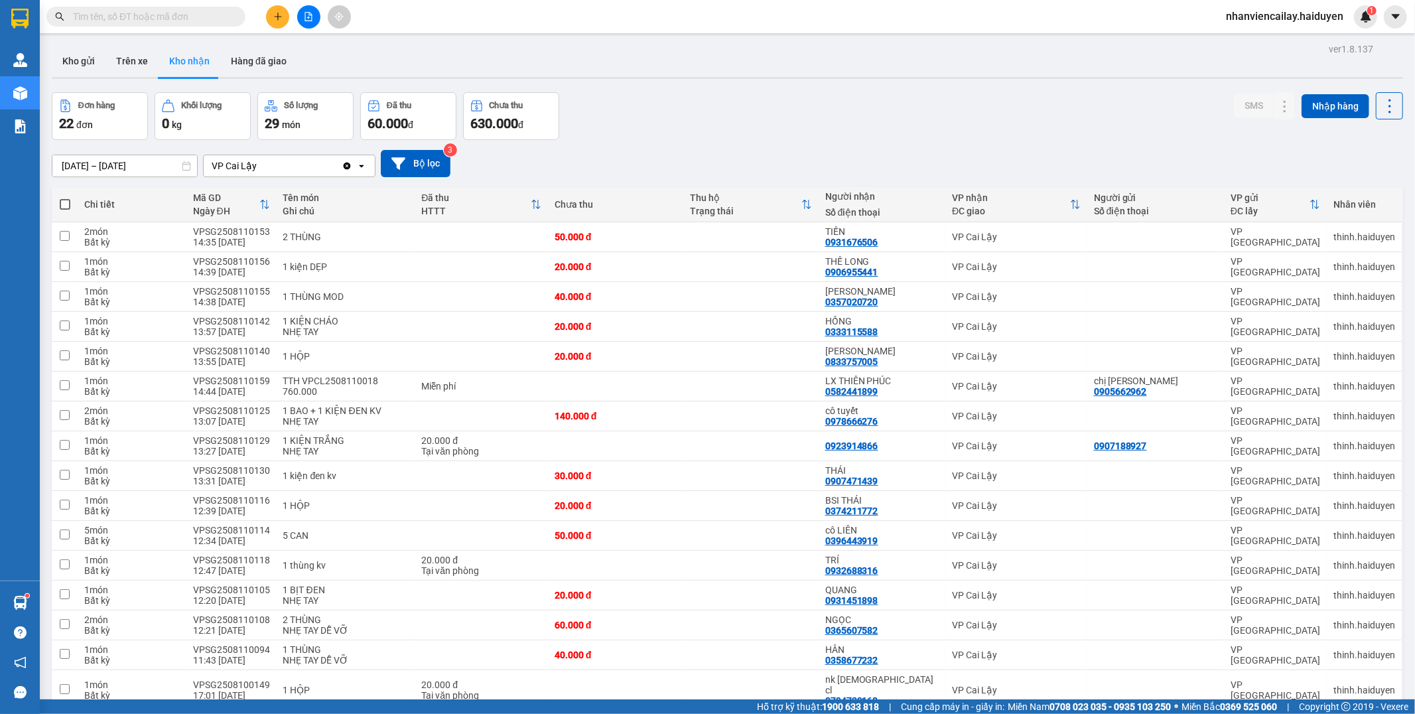
click at [214, 15] on input "text" at bounding box center [151, 16] width 157 height 15
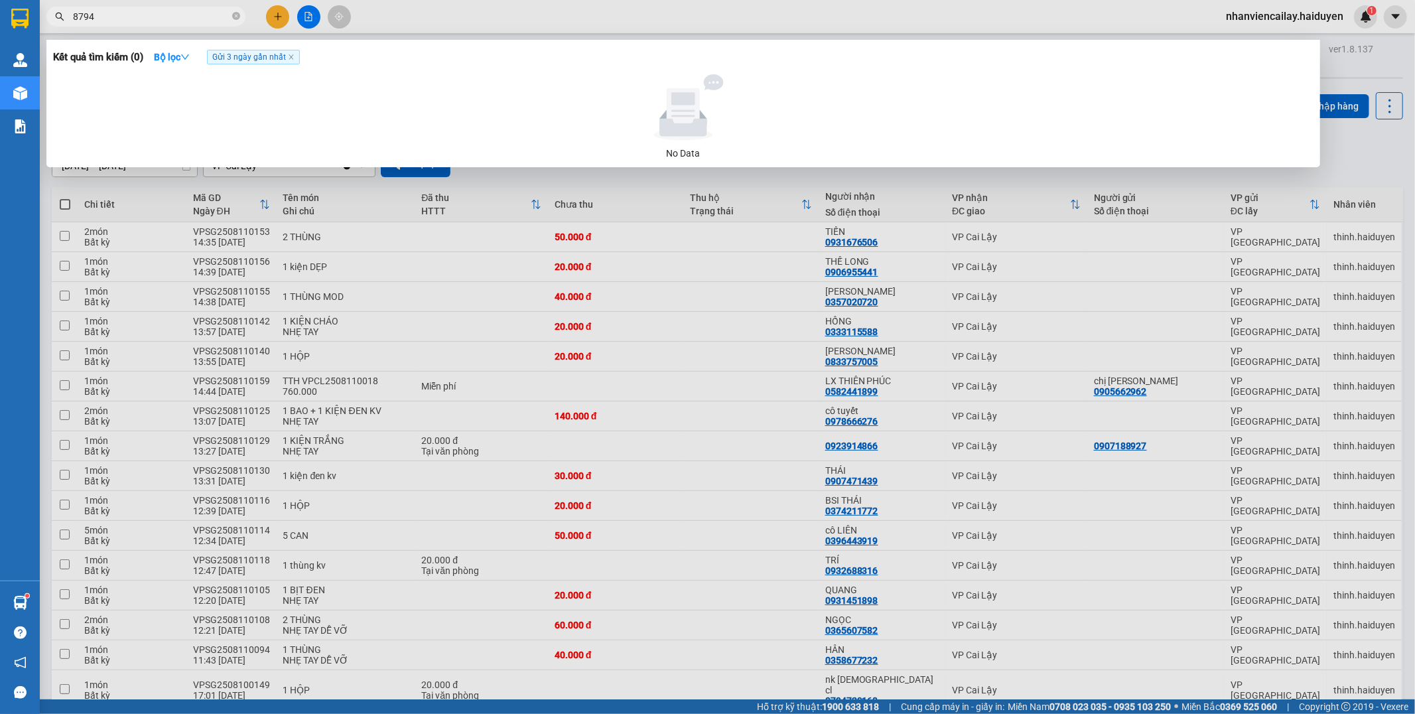
type input "87945"
click at [235, 16] on icon "close-circle" at bounding box center [236, 16] width 8 height 8
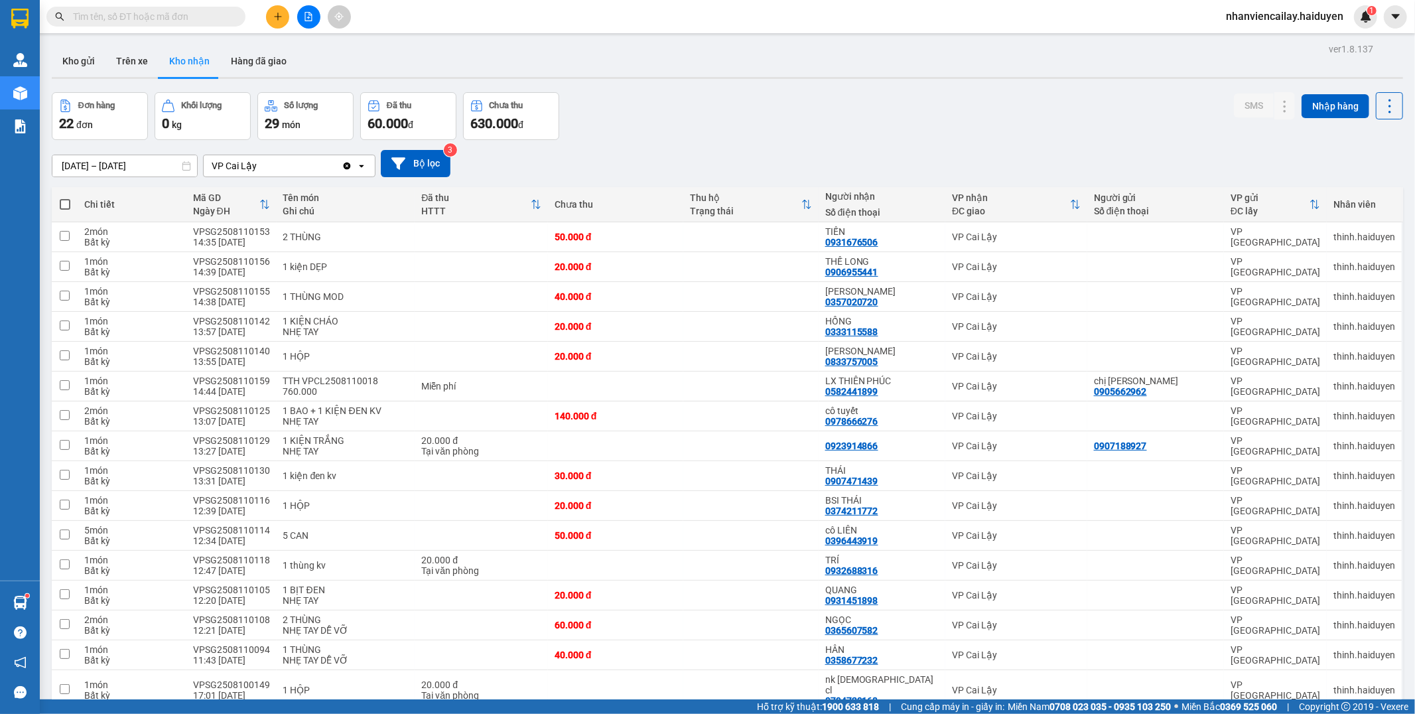
click at [118, 14] on input "text" at bounding box center [151, 16] width 157 height 15
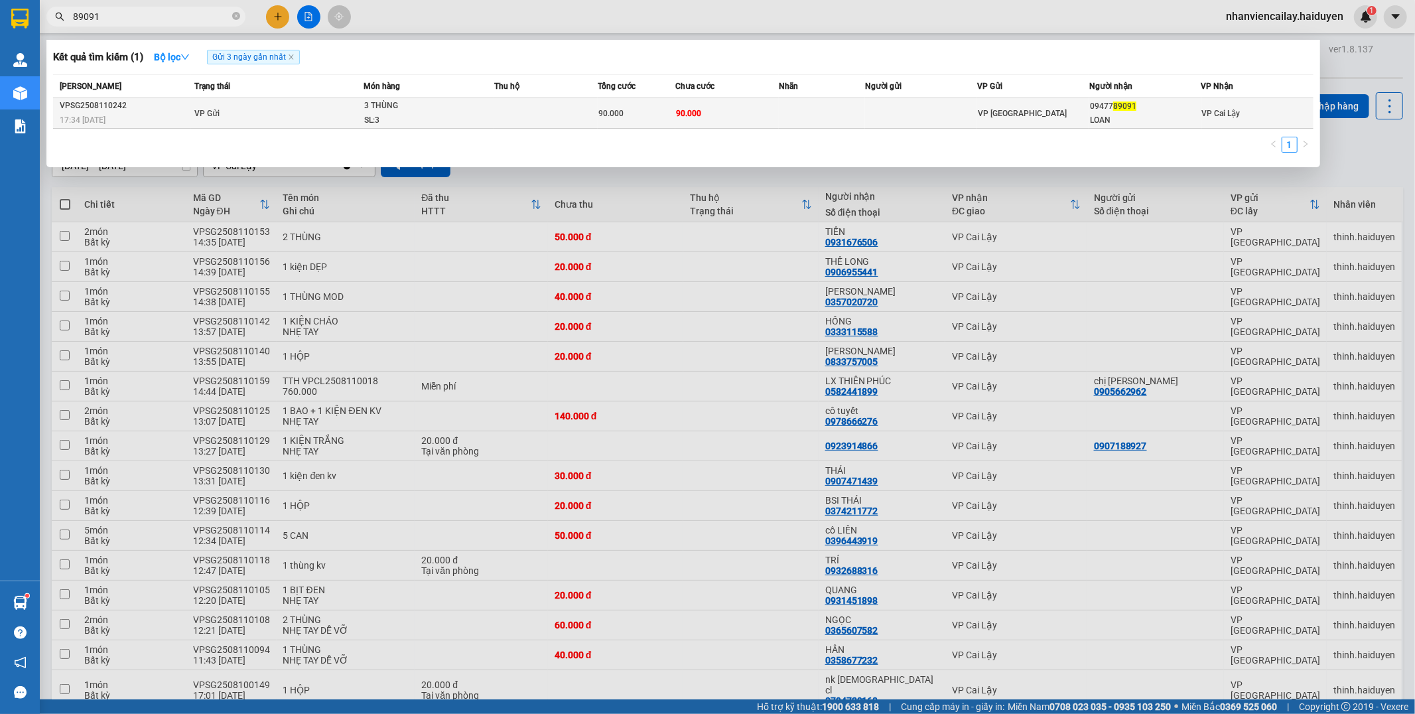
type input "89091"
click at [455, 121] on div "SL: 3" at bounding box center [413, 120] width 99 height 15
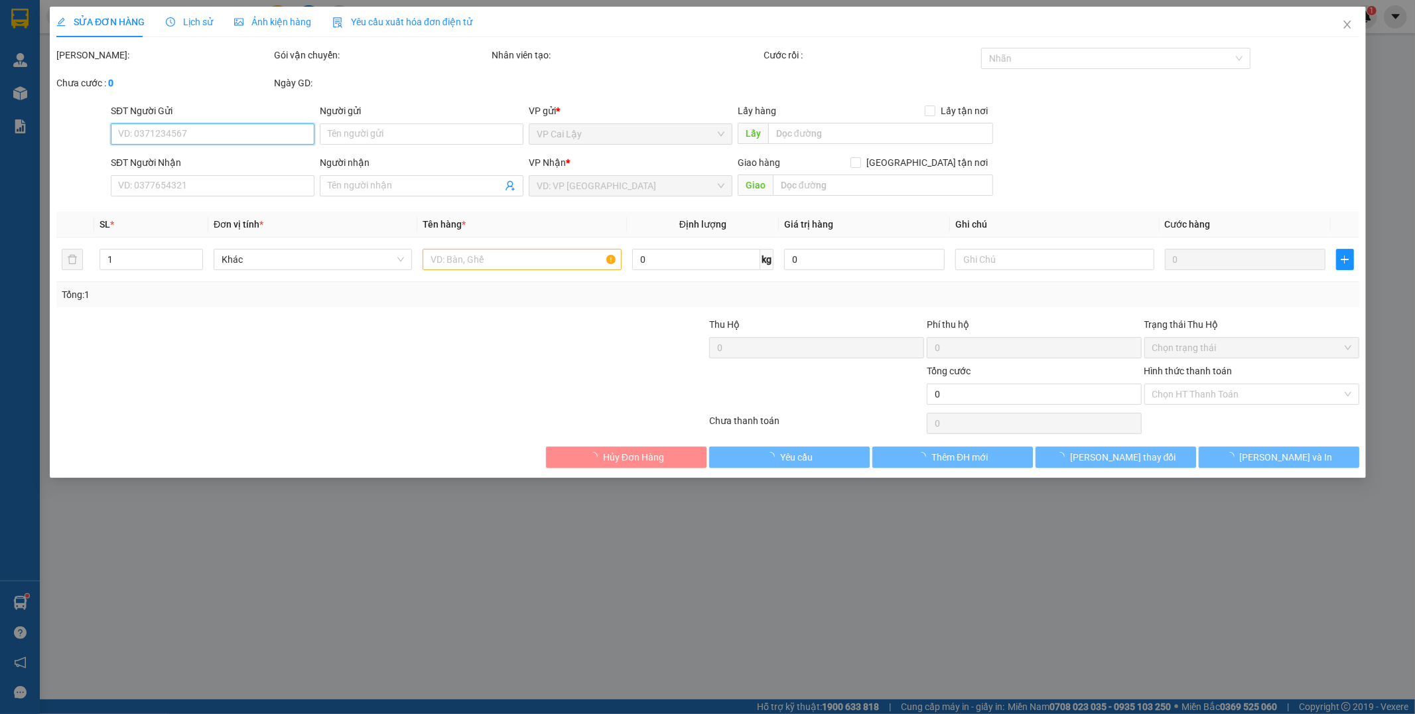
type input "0947789091"
type input "LOAN"
type input "90.000"
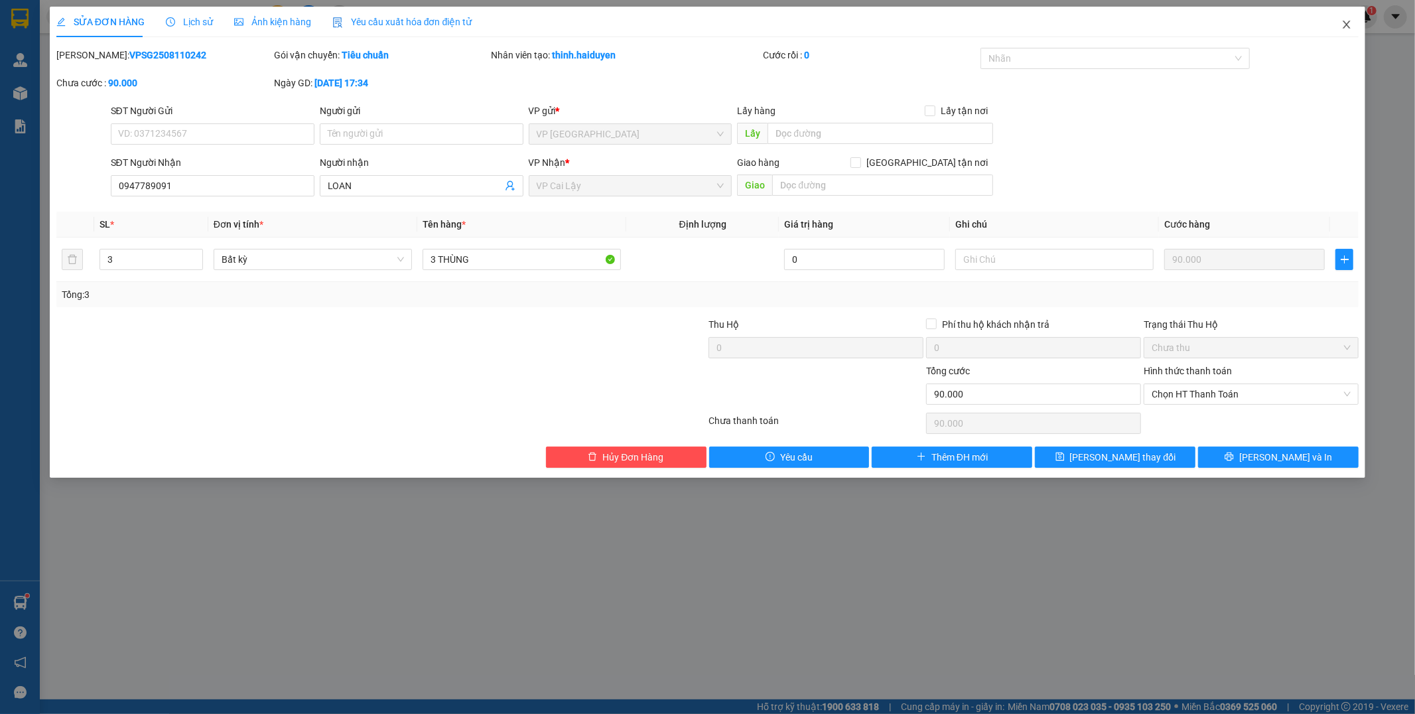
click at [1348, 25] on icon "close" at bounding box center [1346, 24] width 11 height 11
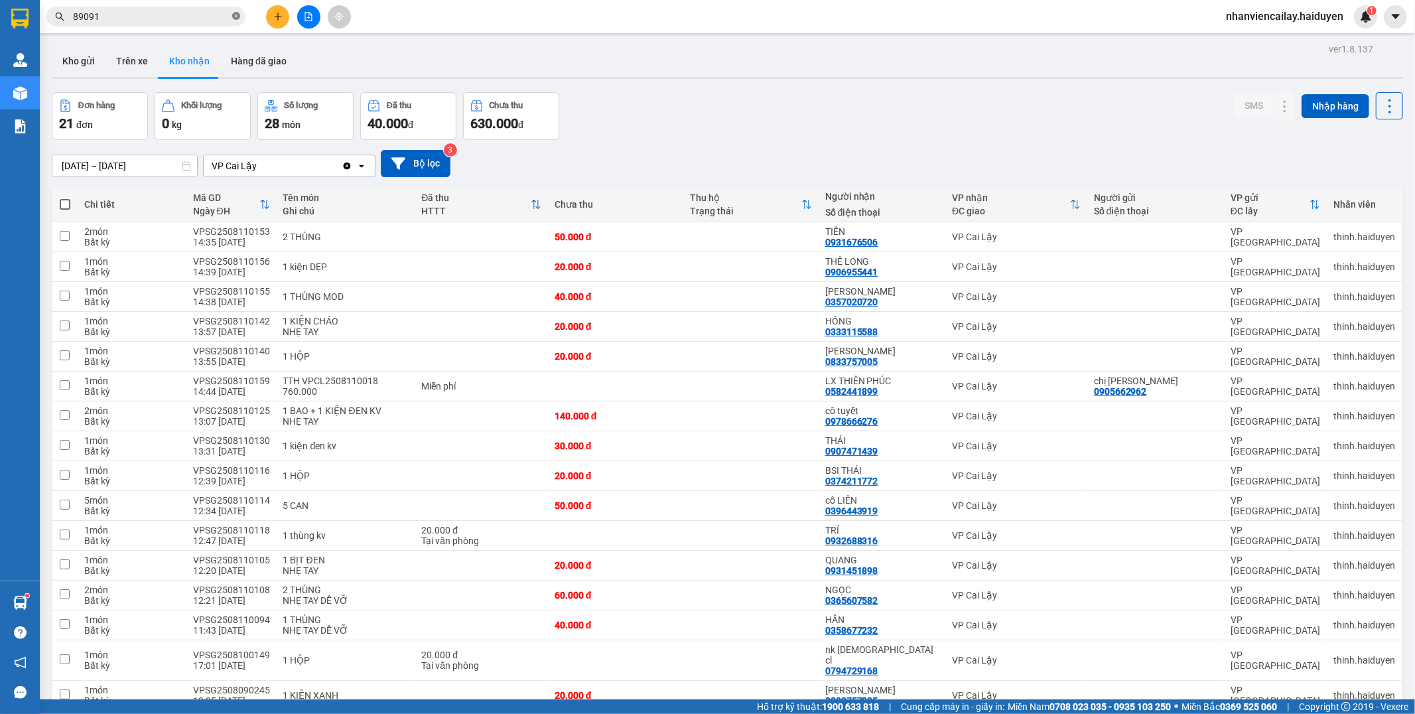
click at [239, 21] on span at bounding box center [236, 17] width 8 height 13
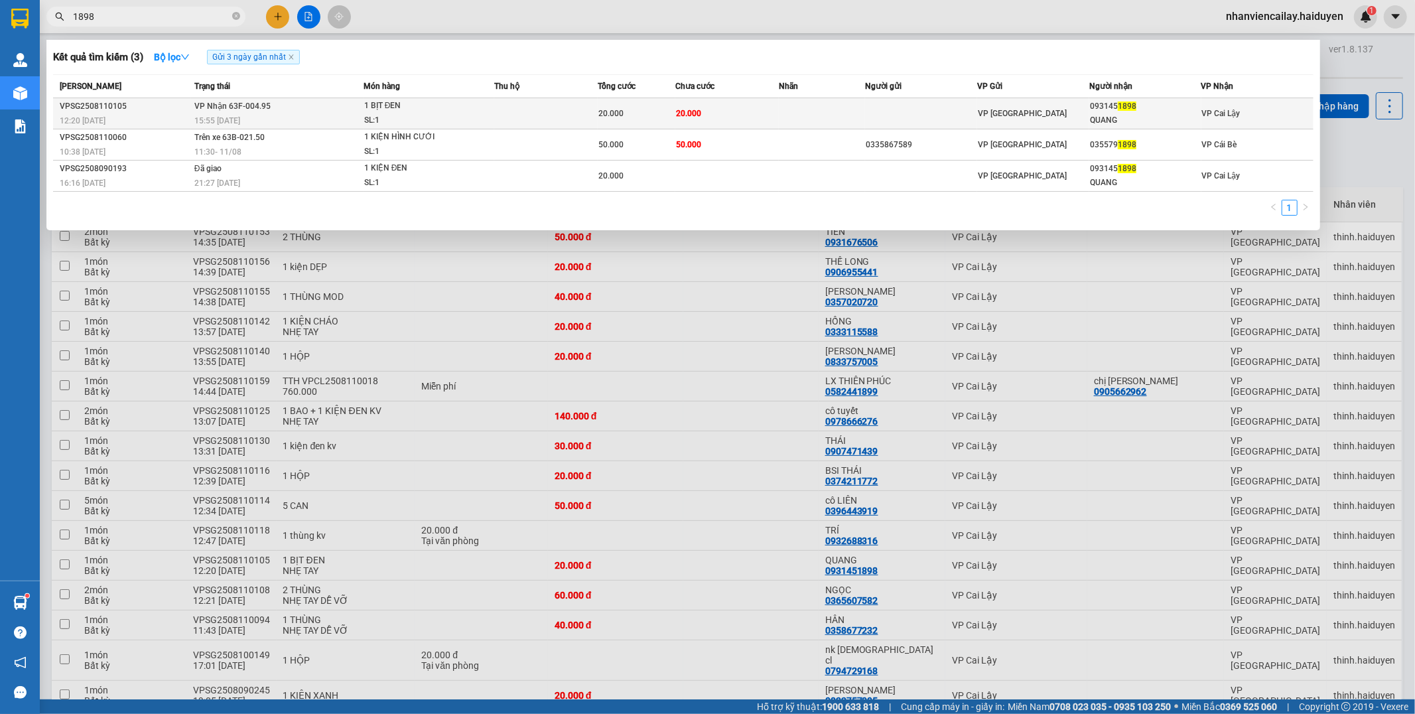
type input "1898"
click at [955, 121] on td at bounding box center [921, 113] width 112 height 31
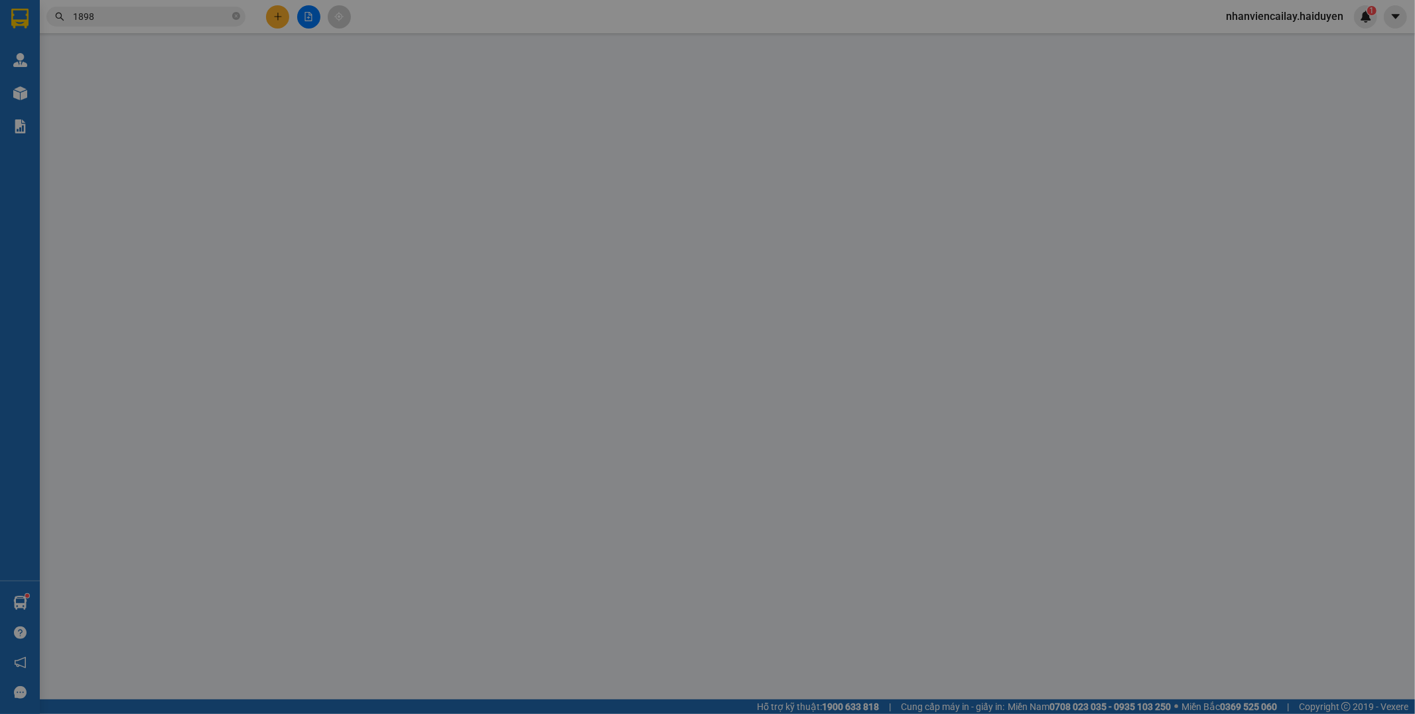
type input "0931451898"
type input "QUANG"
type input "20.000"
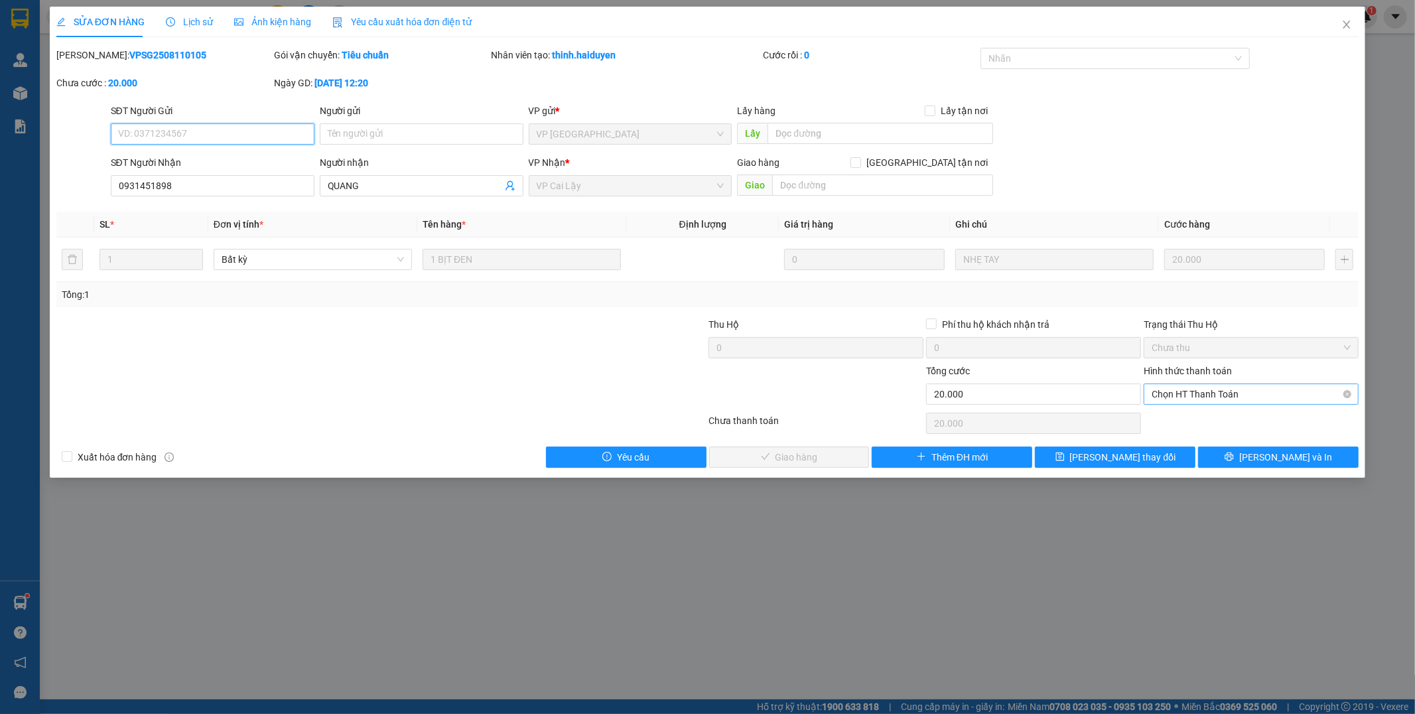
click at [1180, 399] on span "Chọn HT Thanh Toán" at bounding box center [1250, 394] width 199 height 20
click at [1181, 415] on div "Tại văn phòng" at bounding box center [1251, 420] width 199 height 15
type input "0"
click at [800, 464] on span "[PERSON_NAME] và Giao hàng" at bounding box center [797, 457] width 127 height 15
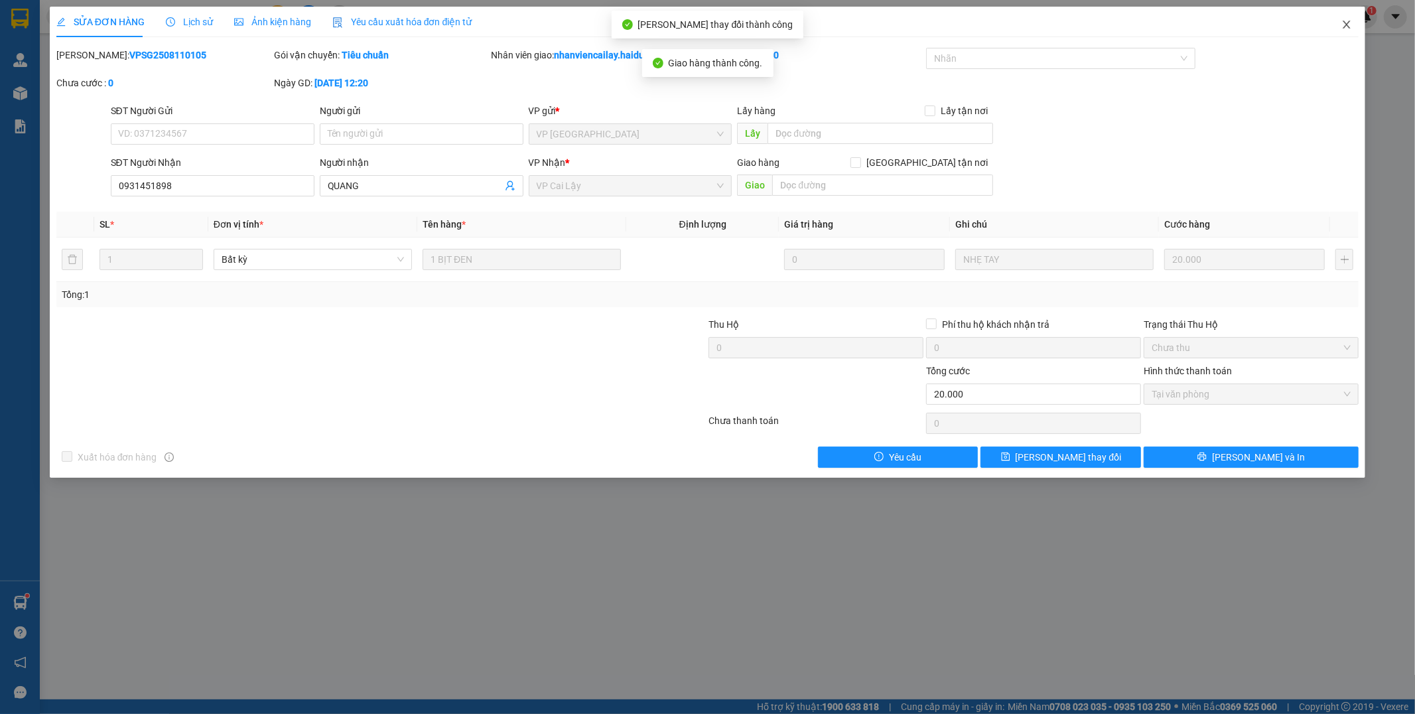
click at [1345, 18] on span "Close" at bounding box center [1346, 25] width 37 height 37
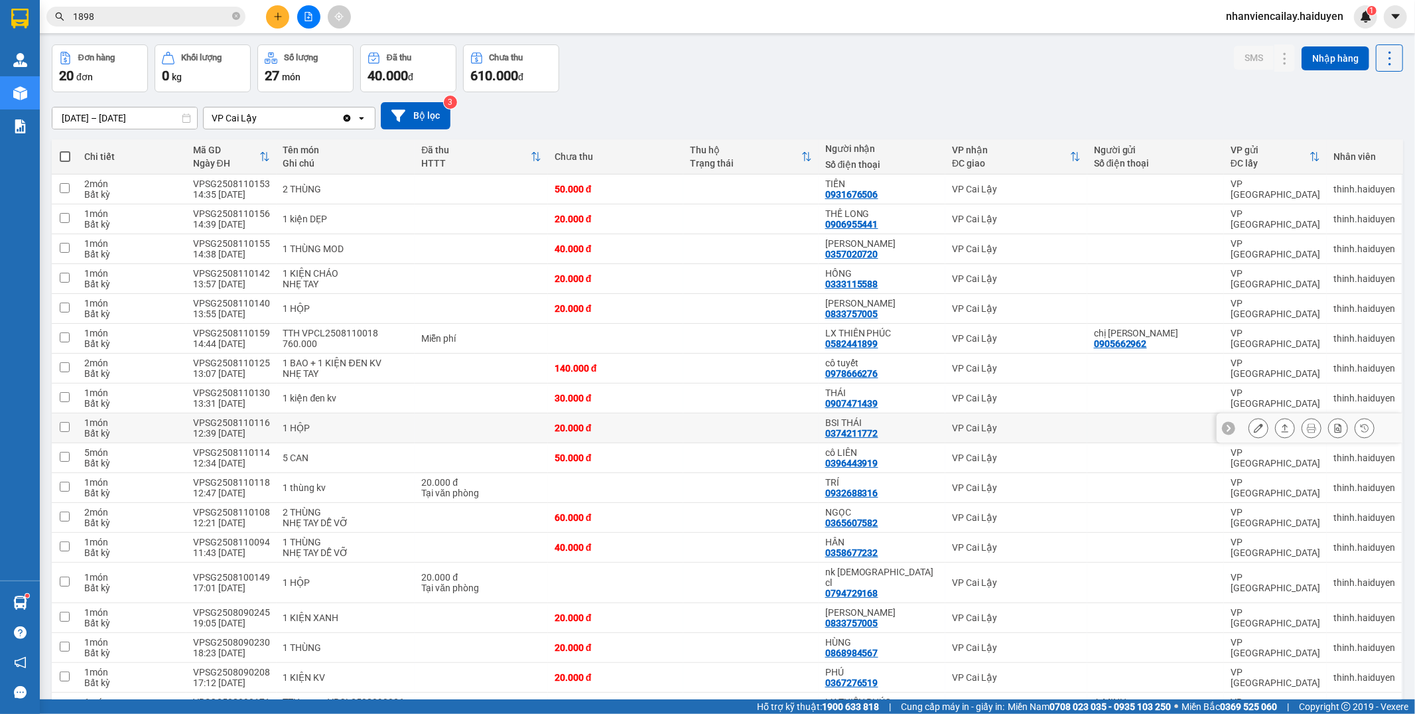
scroll to position [74, 0]
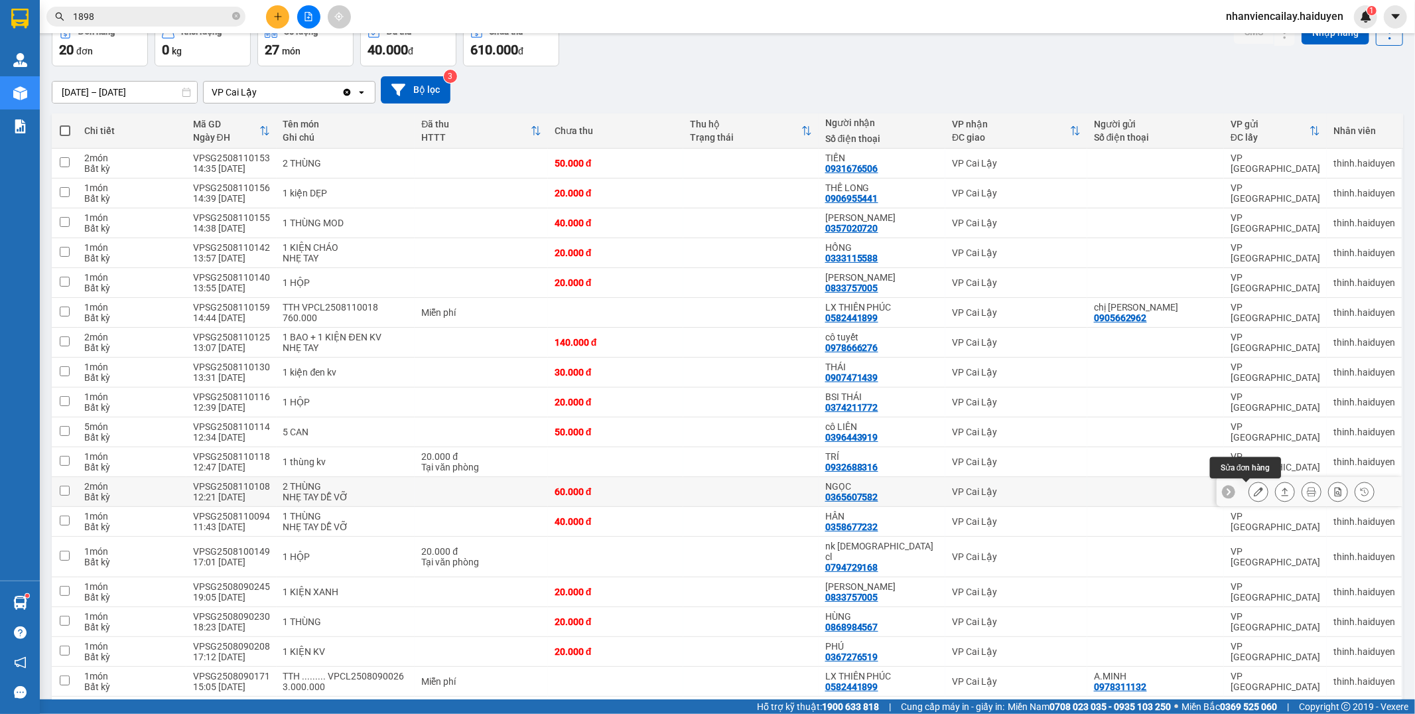
click at [1253, 494] on icon at bounding box center [1257, 491] width 9 height 9
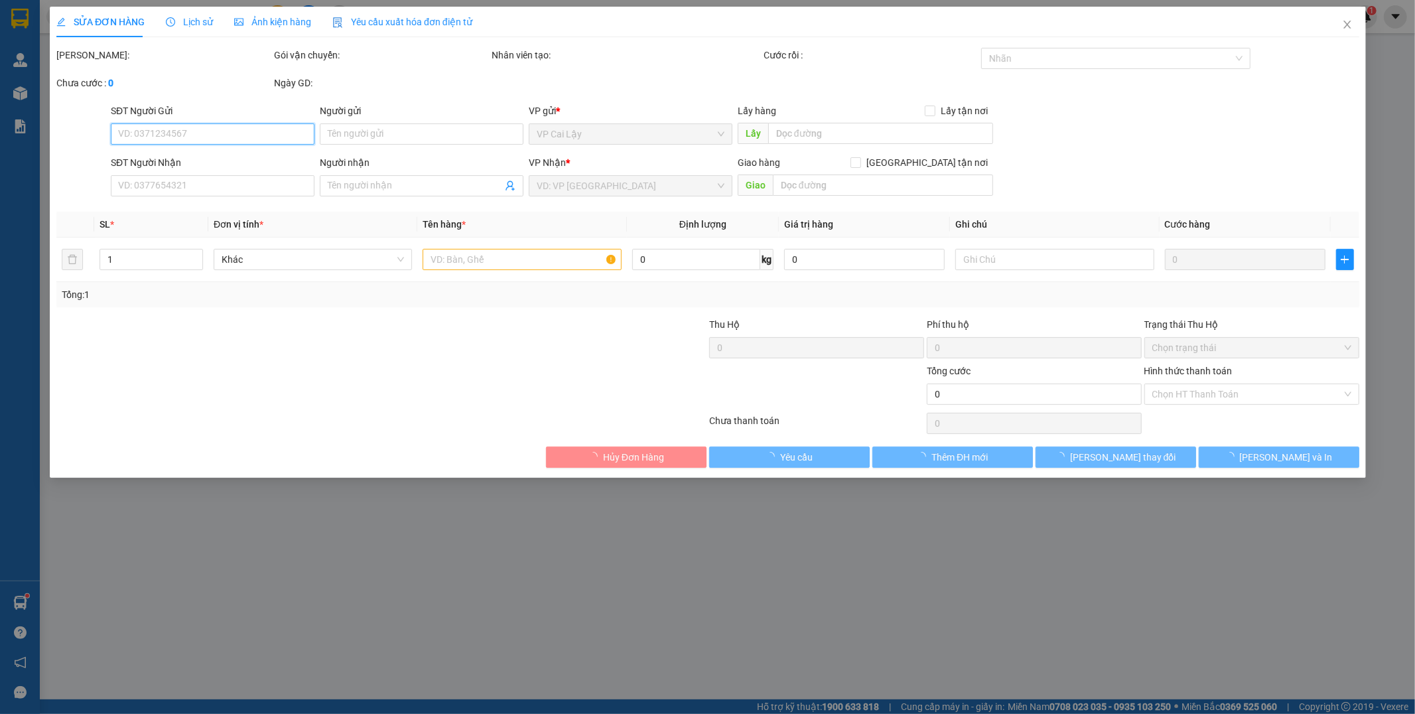
type input "0365607582"
type input "NGỌC"
type input "60.000"
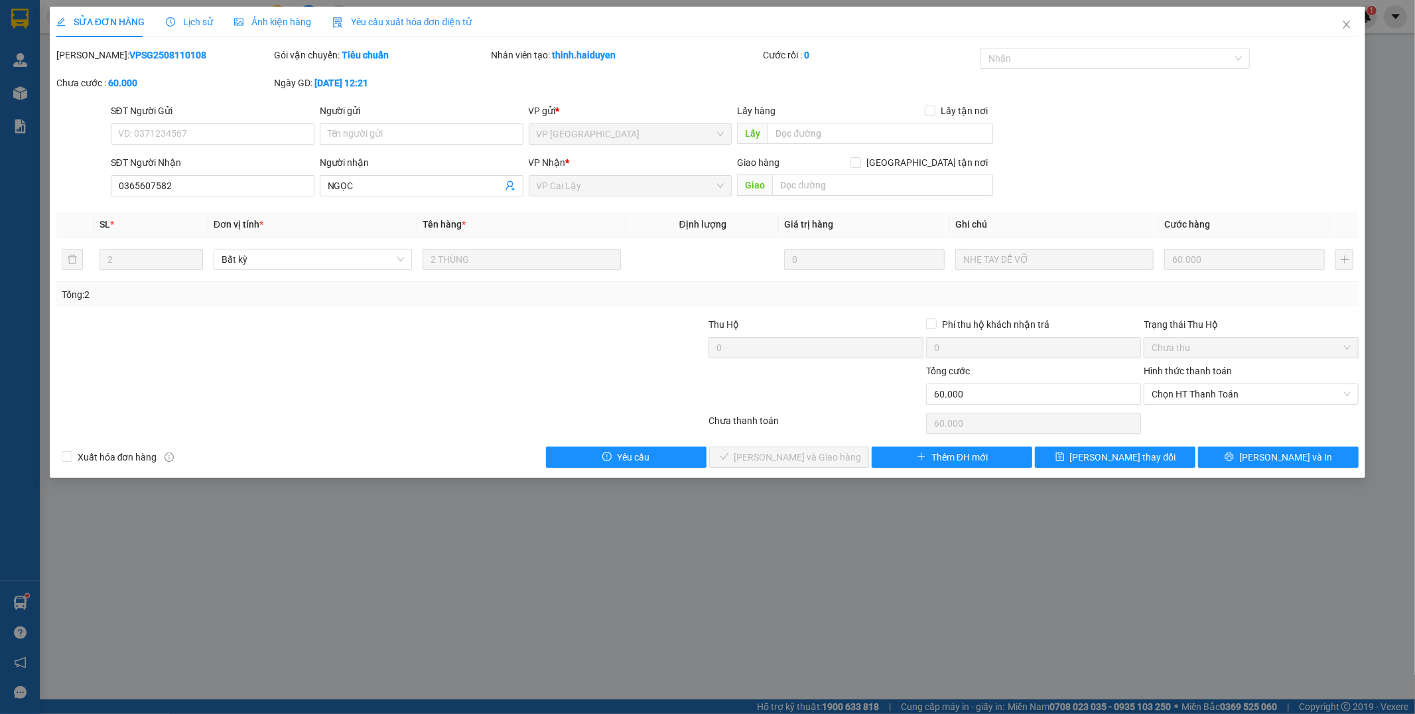
click at [177, 22] on span "Lịch sử" at bounding box center [189, 22] width 47 height 11
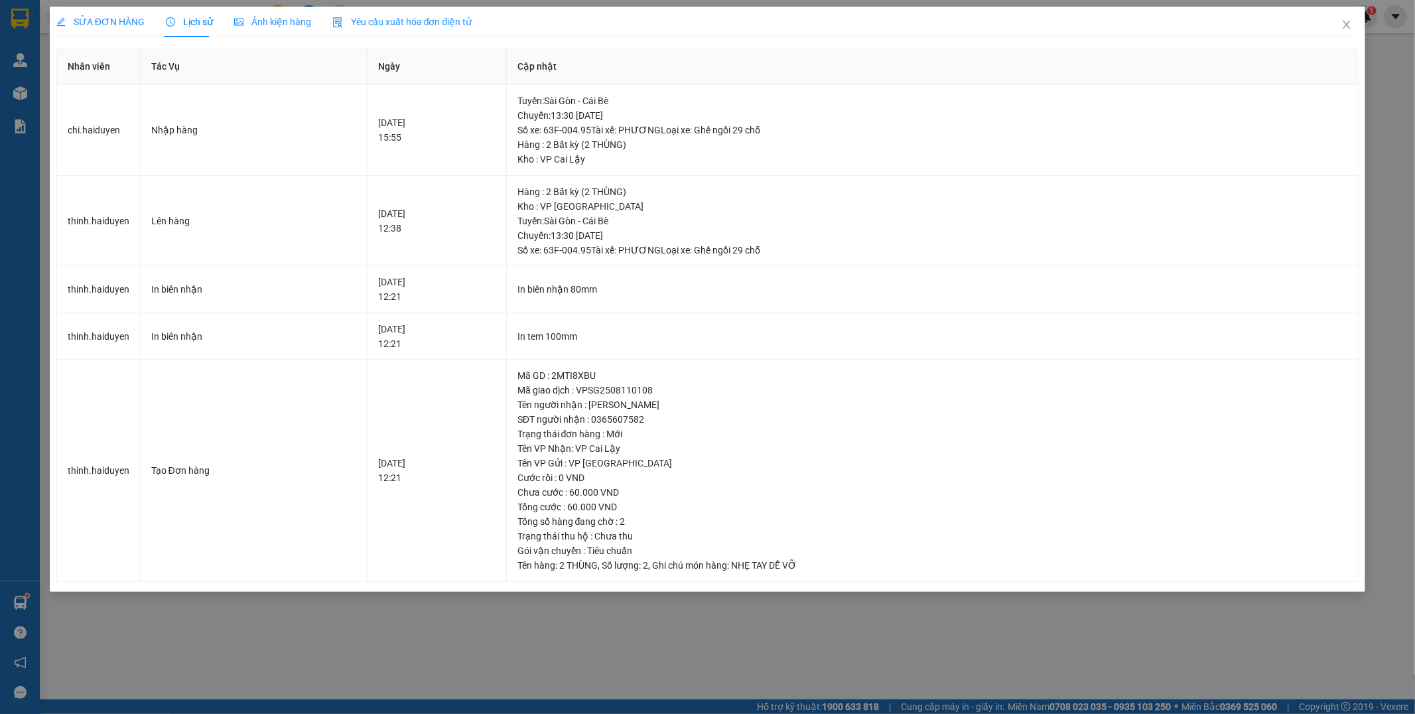
click at [177, 22] on span "Lịch sử" at bounding box center [189, 22] width 47 height 11
click at [1353, 25] on span "Close" at bounding box center [1346, 25] width 37 height 37
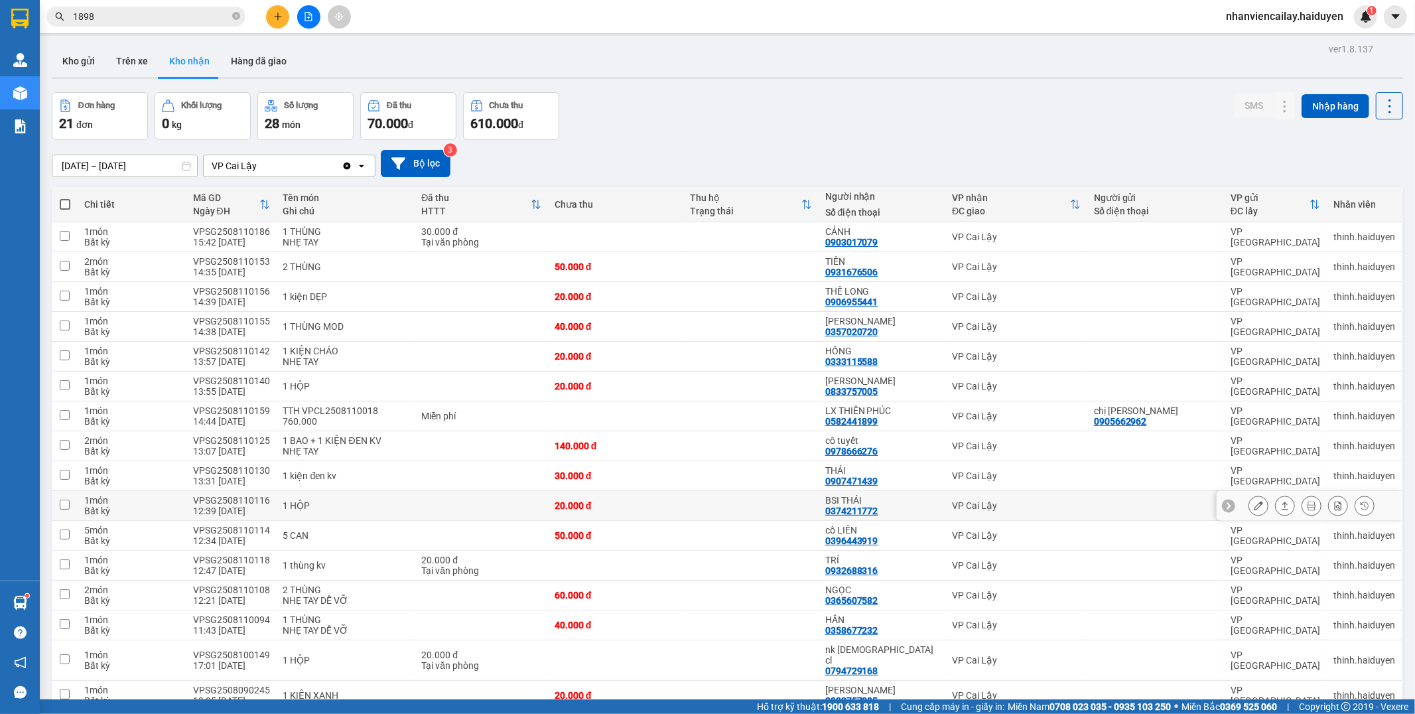
click at [1253, 502] on icon at bounding box center [1257, 505] width 9 height 9
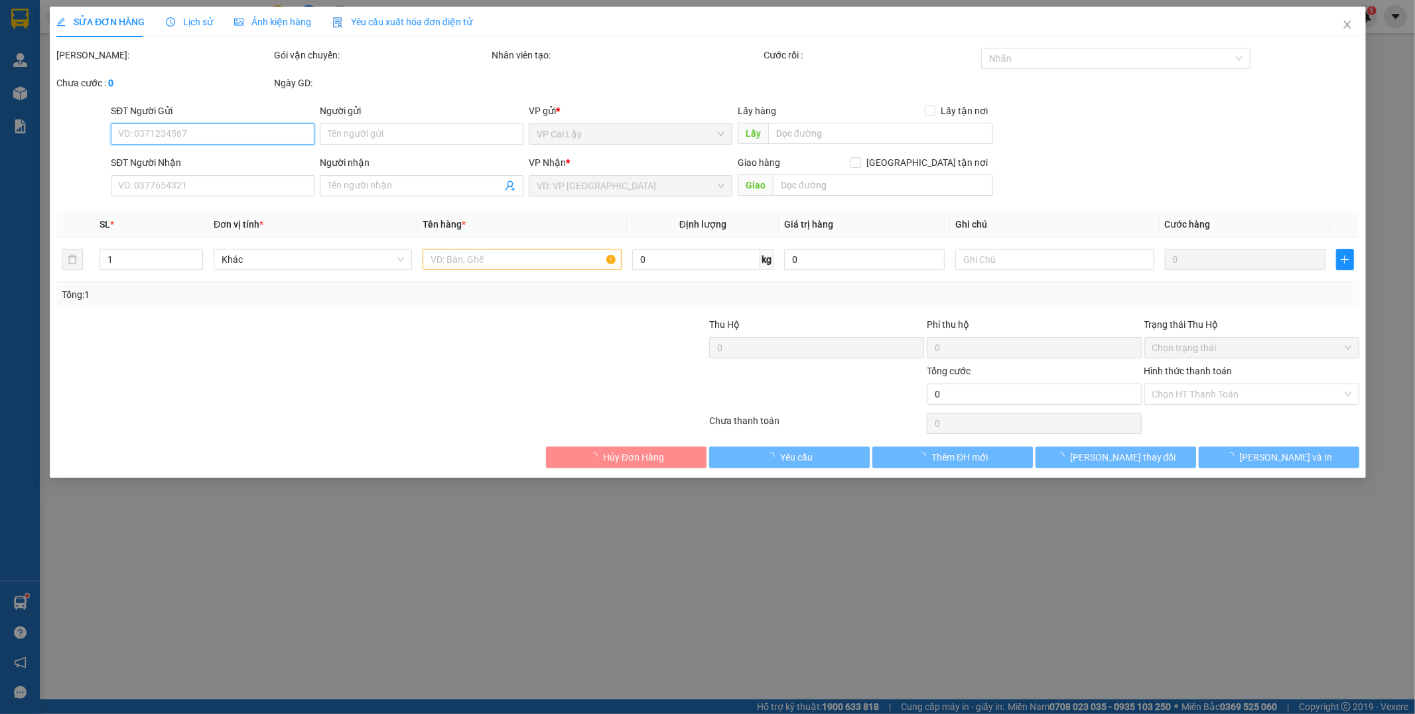
type input "0374211772"
type input "BSI THÁI"
type input "20.000"
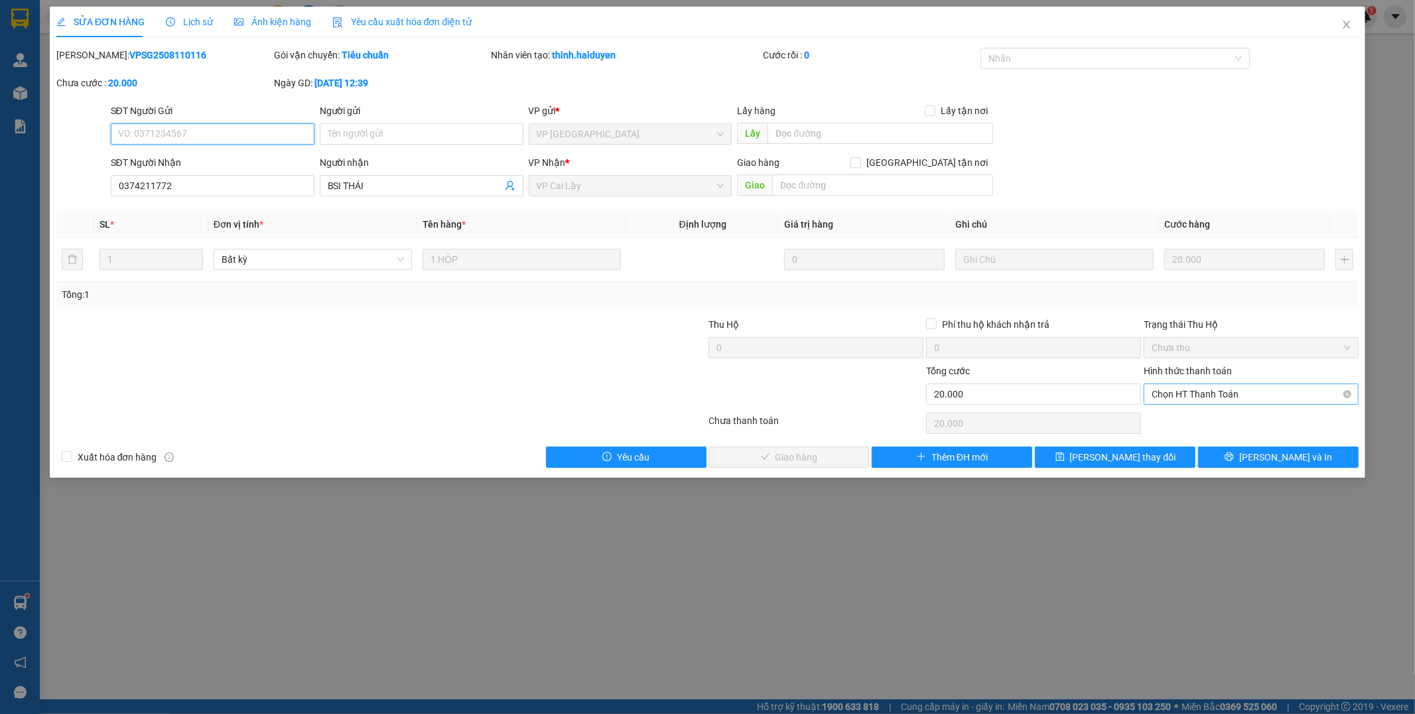
click at [1191, 387] on span "Chọn HT Thanh Toán" at bounding box center [1250, 394] width 199 height 20
click at [1190, 421] on div "Tại văn phòng" at bounding box center [1251, 420] width 199 height 15
type input "0"
click at [800, 458] on span "[PERSON_NAME] và Giao hàng" at bounding box center [797, 457] width 127 height 15
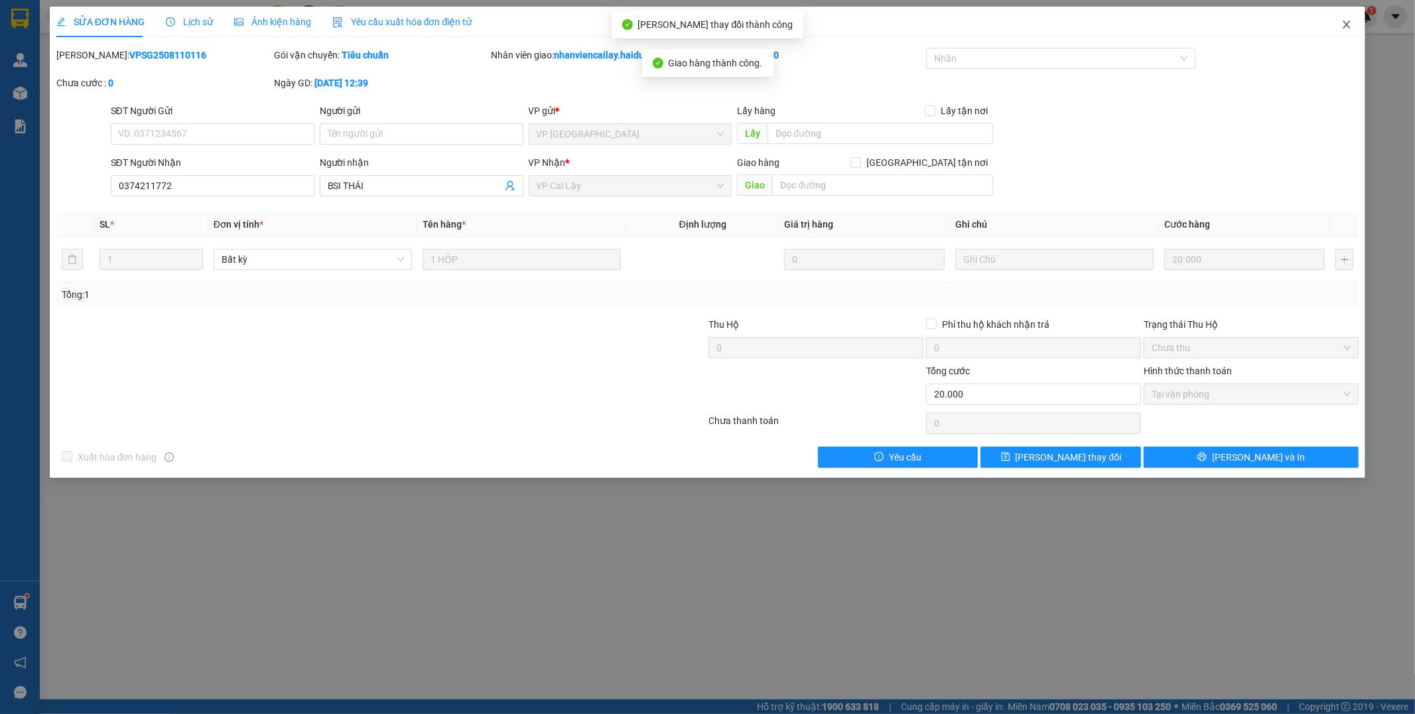
click at [1347, 24] on icon "close" at bounding box center [1346, 24] width 11 height 11
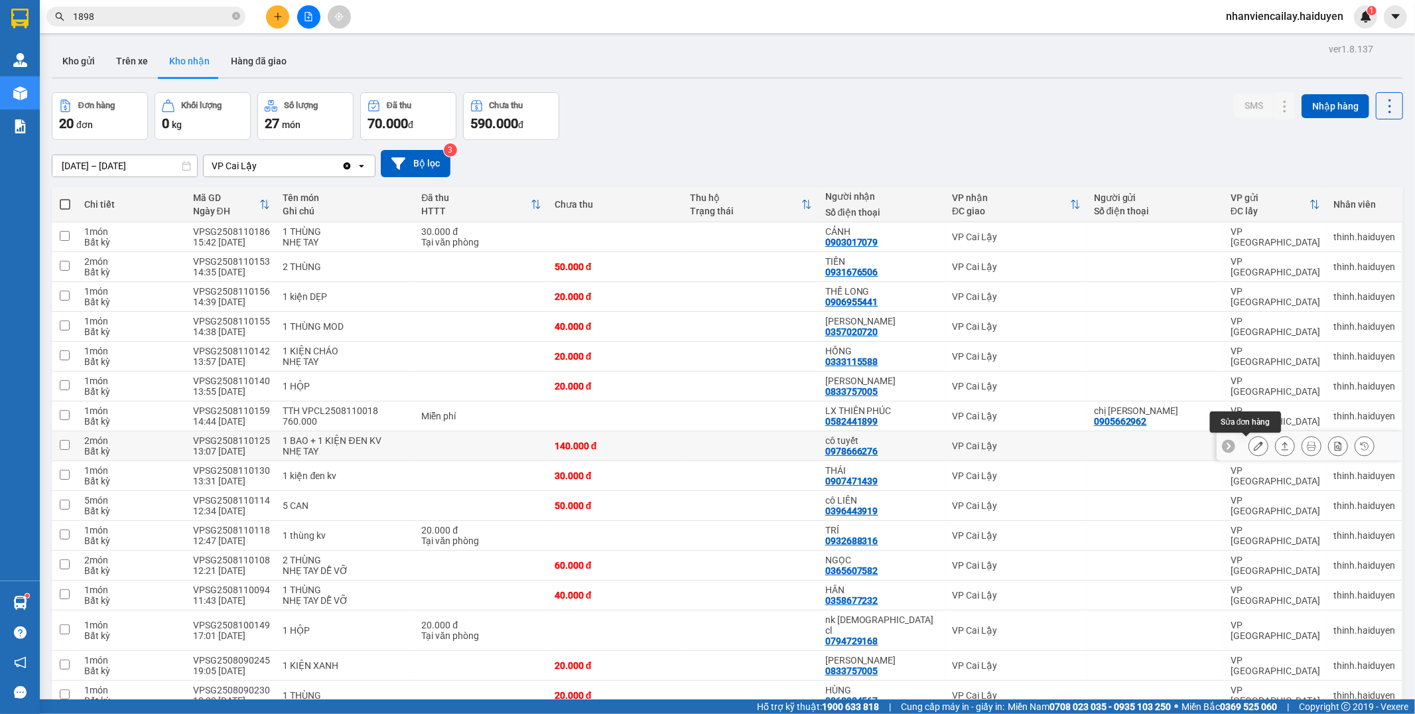
click at [1249, 440] on button at bounding box center [1258, 445] width 19 height 23
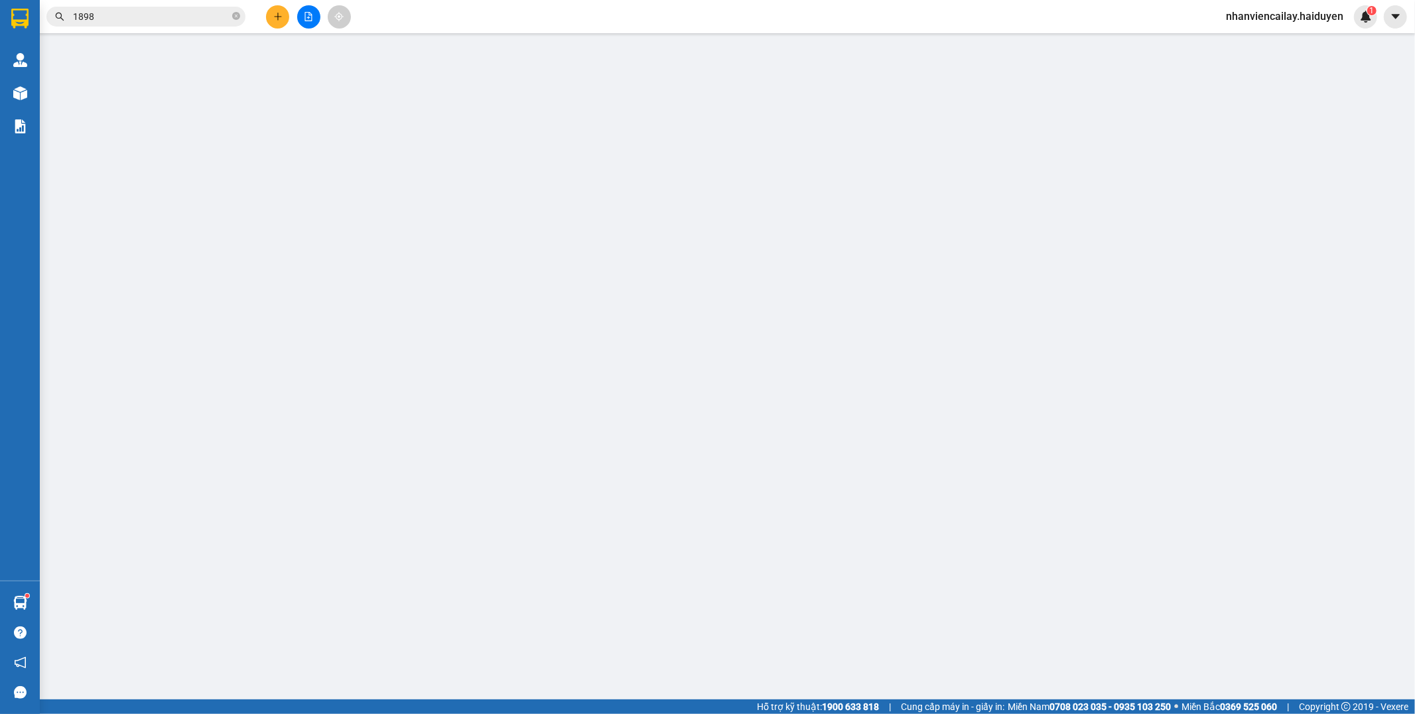
type input "0978666276"
type input "cô tuyết"
type input "140.000"
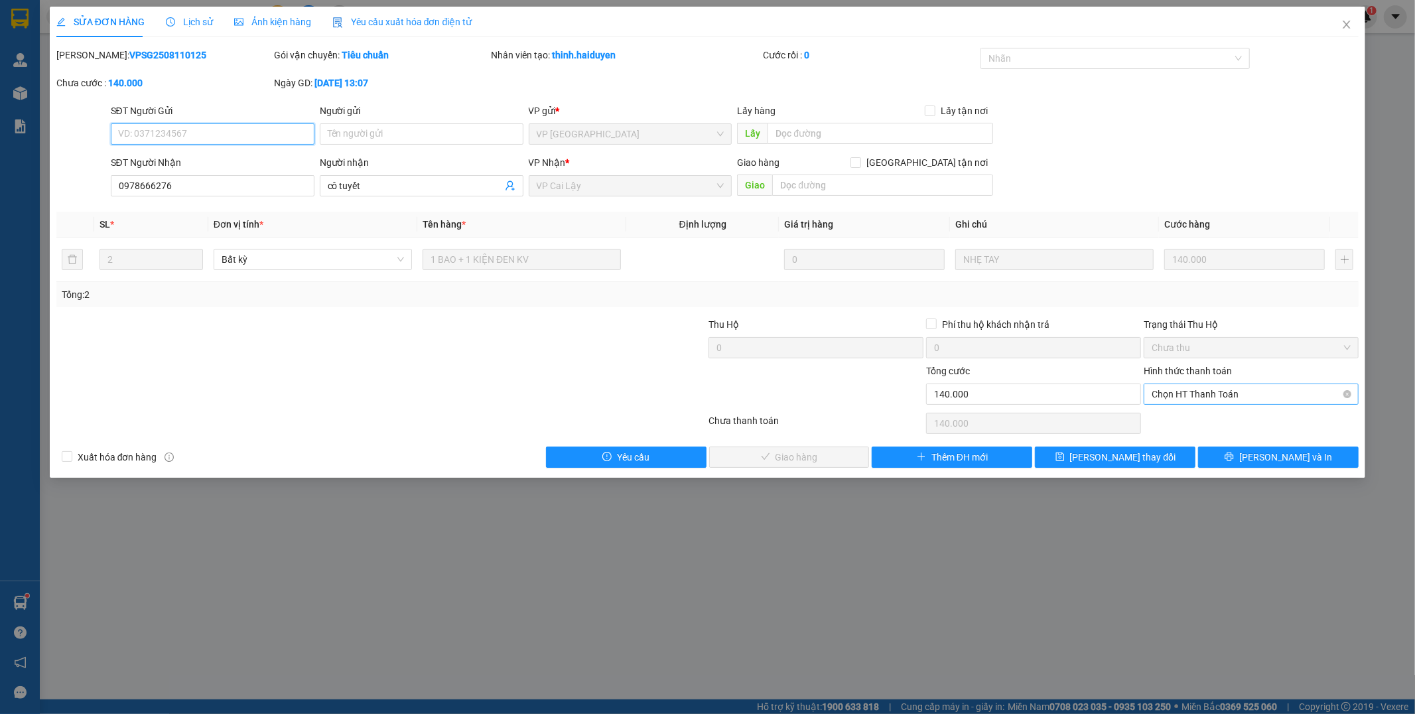
click at [1174, 393] on span "Chọn HT Thanh Toán" at bounding box center [1250, 394] width 199 height 20
click at [1159, 420] on div "Tại văn phòng" at bounding box center [1251, 420] width 199 height 15
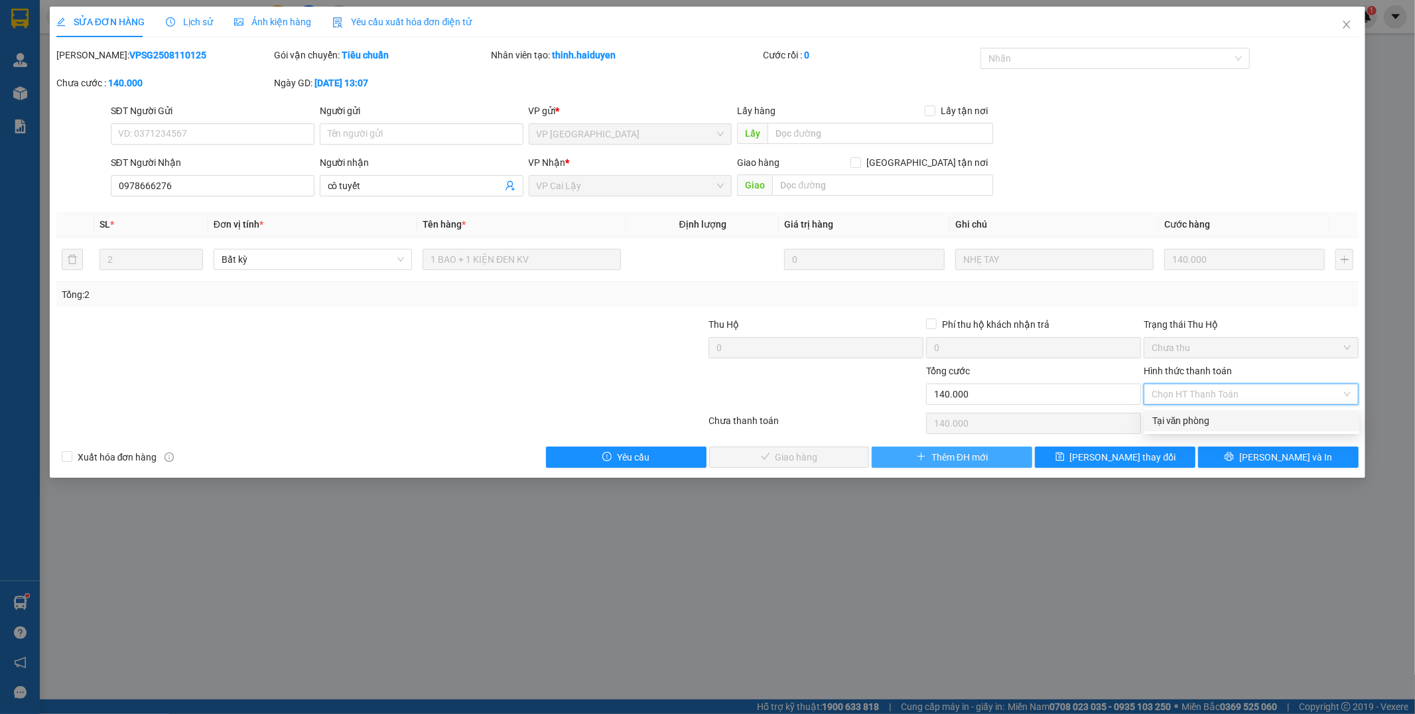
type input "0"
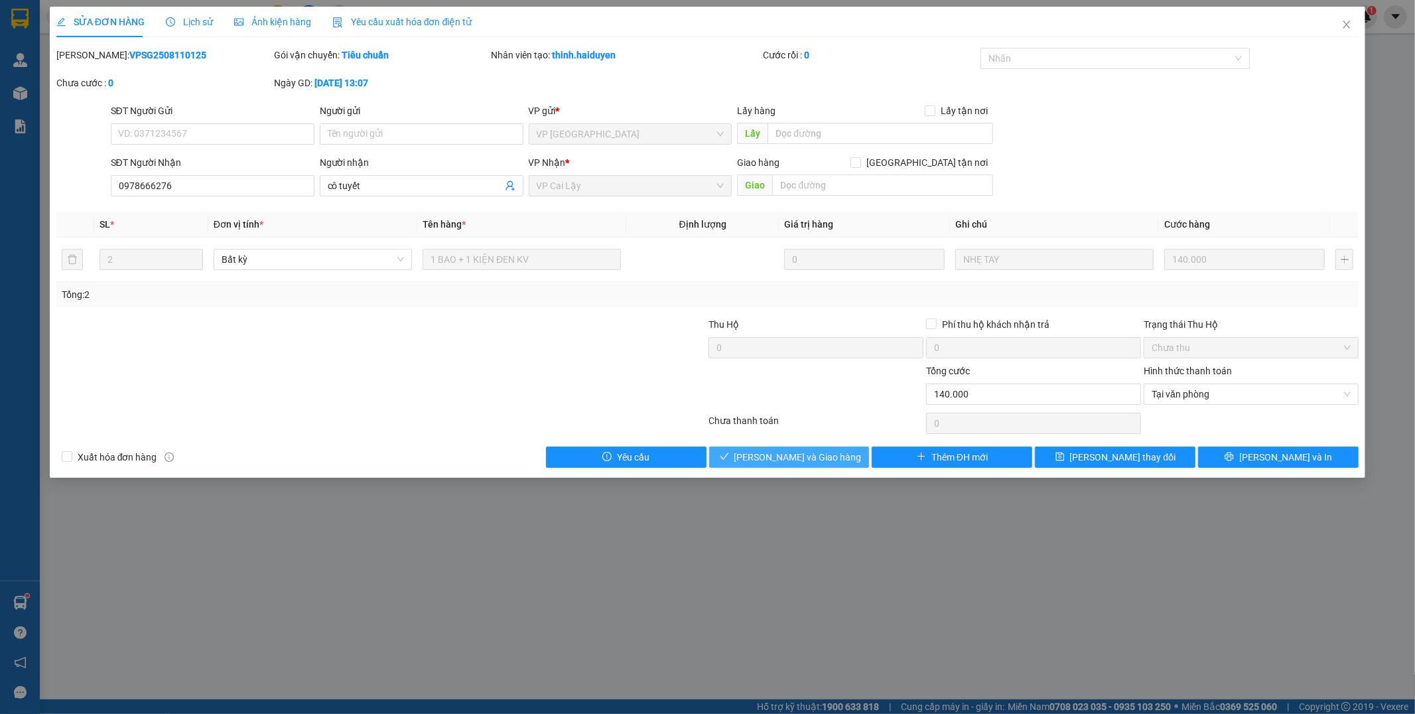
click at [810, 456] on span "[PERSON_NAME] và Giao hàng" at bounding box center [797, 457] width 127 height 15
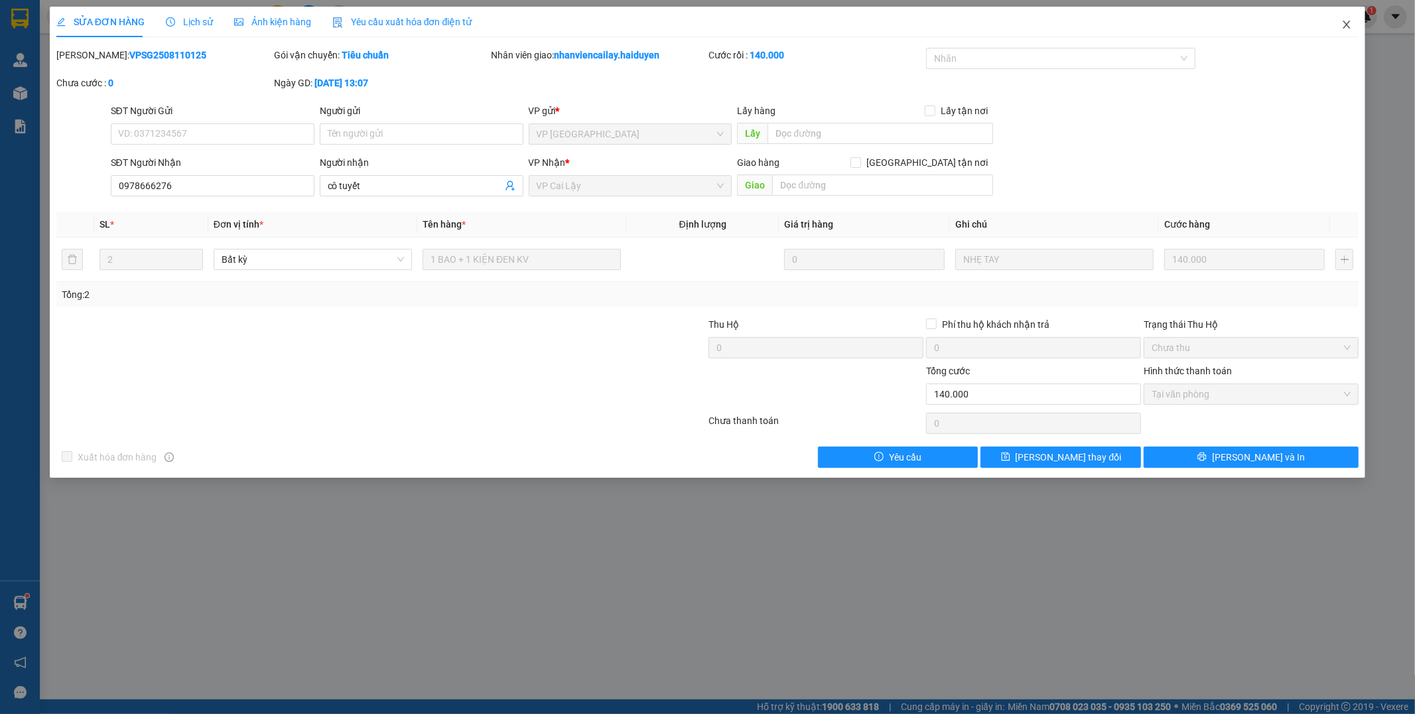
click at [1348, 25] on icon "close" at bounding box center [1346, 24] width 11 height 11
